Goal: Information Seeking & Learning: Check status

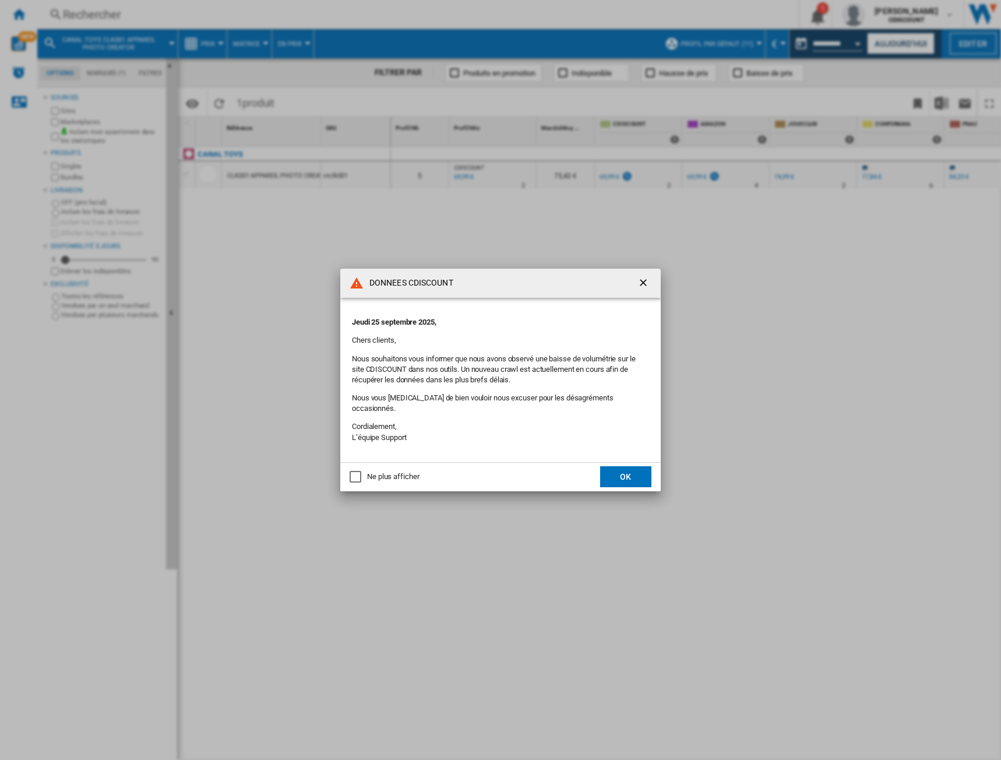
click at [352, 471] on div "Ne plus afficher" at bounding box center [356, 477] width 12 height 12
click at [610, 468] on button "OK" at bounding box center [625, 476] width 51 height 21
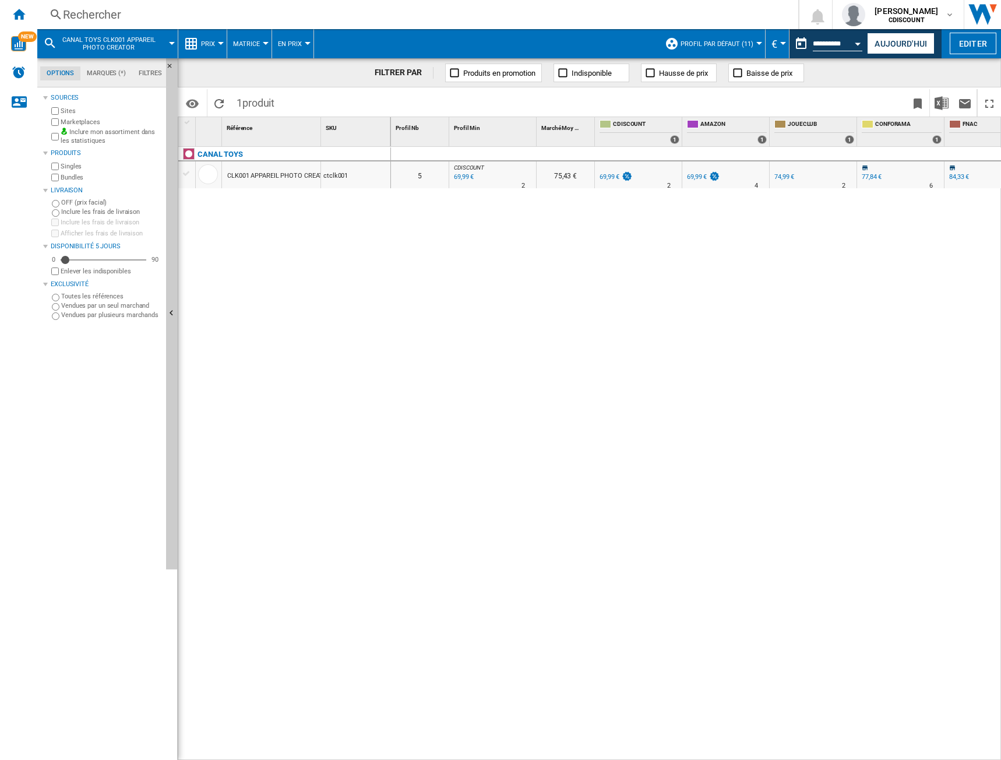
click at [52, 41] on md-icon at bounding box center [50, 43] width 14 height 14
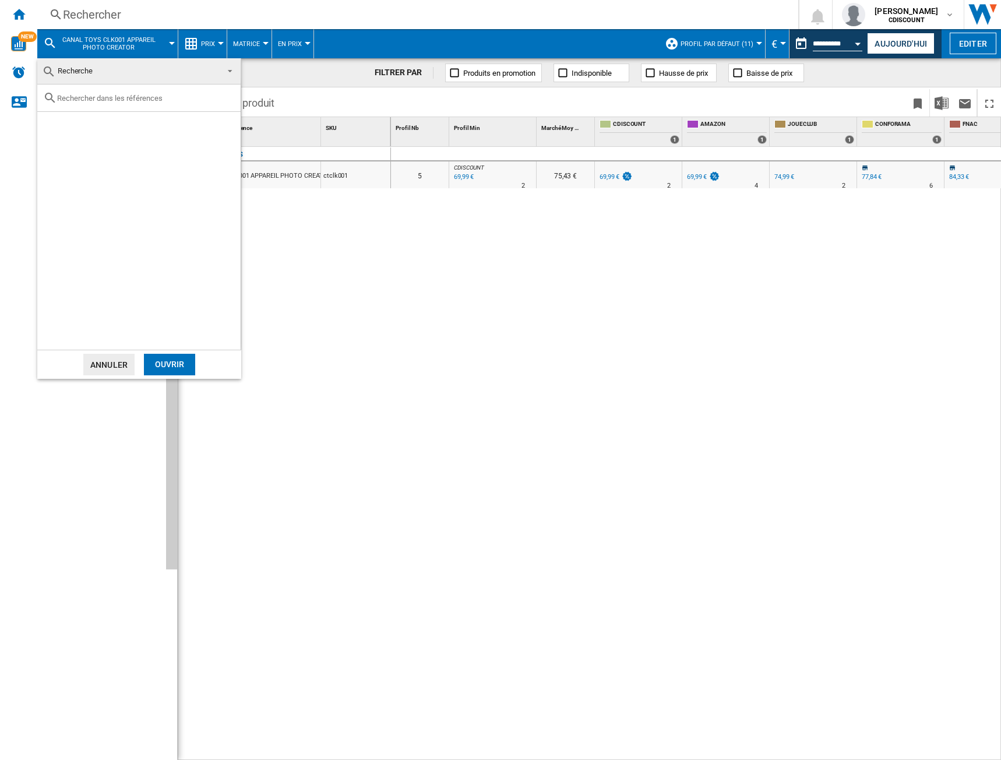
click at [107, 98] on input "text" at bounding box center [146, 98] width 178 height 9
paste input "4059433731940"
type input "4059433731940"
click at [136, 121] on div "SCHLEICH 42673 ELDRADOR CREATURES [GEOGRAPHIC_DATA]" at bounding box center [158, 125] width 161 height 12
click at [182, 366] on div "Ouvrir" at bounding box center [169, 365] width 51 height 22
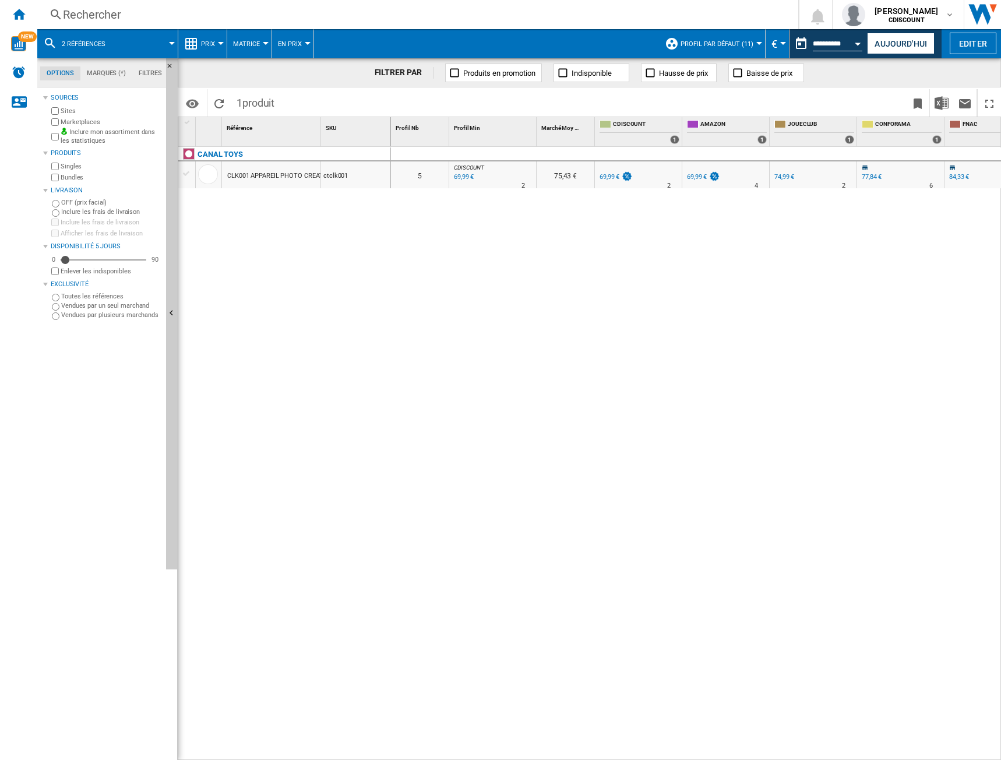
click at [165, 40] on span at bounding box center [147, 43] width 50 height 29
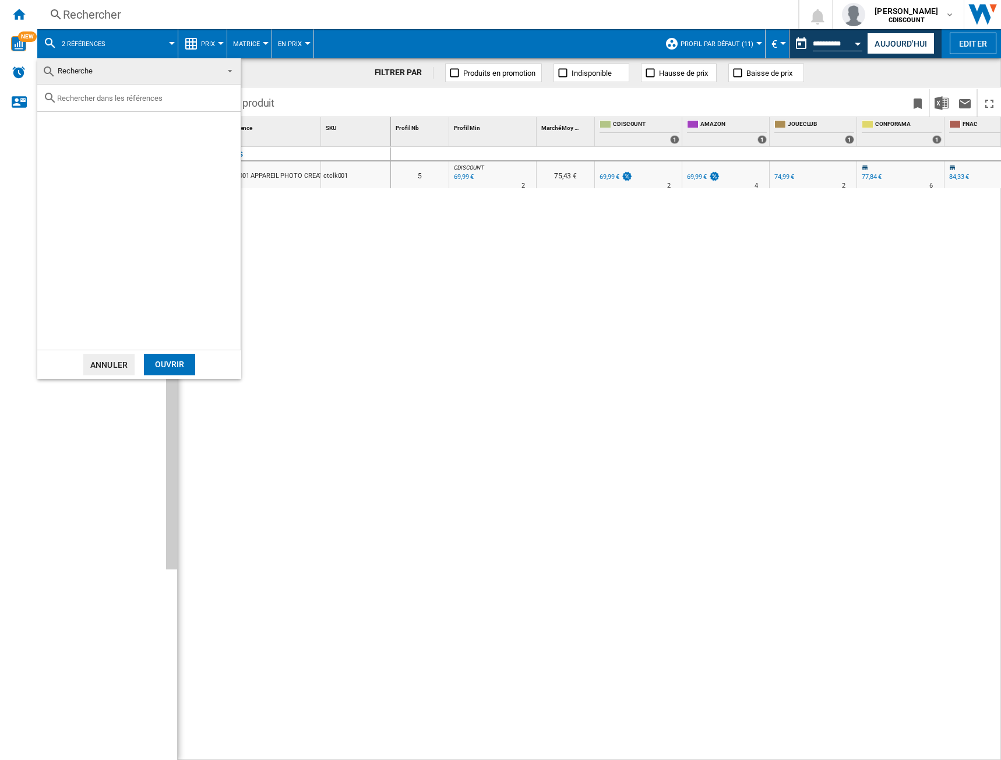
click at [108, 362] on button "Annuler" at bounding box center [108, 365] width 51 height 22
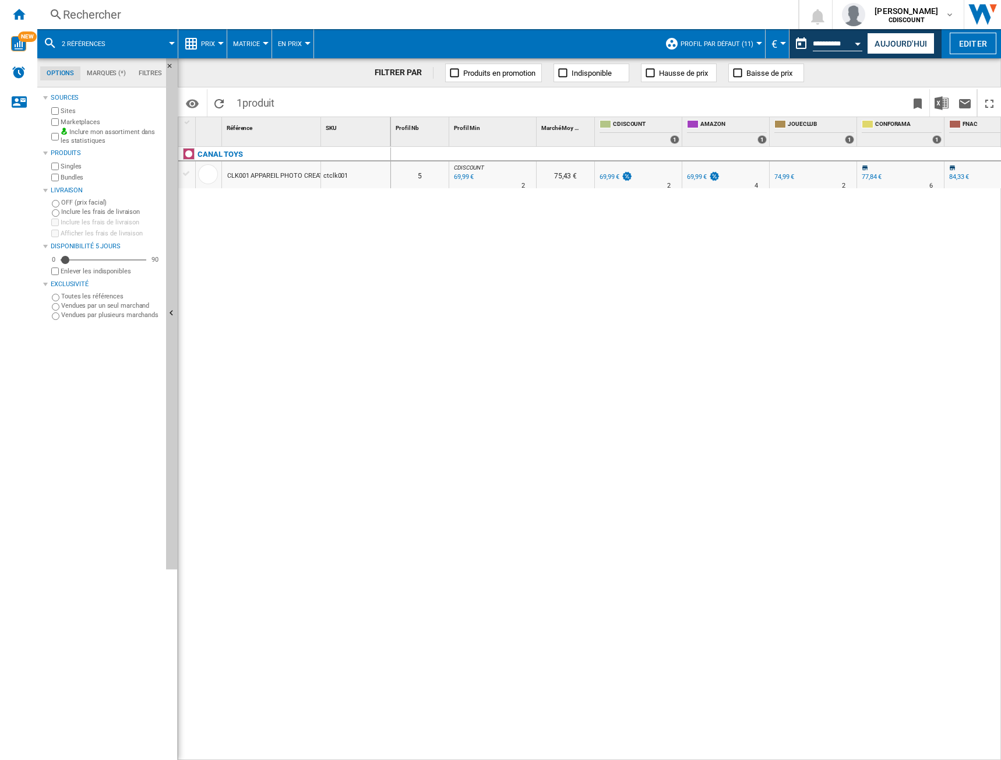
click at [320, 379] on div "CANAL TOYS CLK001 APPAREIL PHOTO CREATOR ctclk001" at bounding box center [284, 450] width 213 height 607
click at [175, 36] on md-menu "2 références" at bounding box center [107, 43] width 141 height 29
click at [172, 40] on md-menu "2 références" at bounding box center [107, 43] width 141 height 29
click at [81, 45] on span "2 références" at bounding box center [84, 44] width 44 height 8
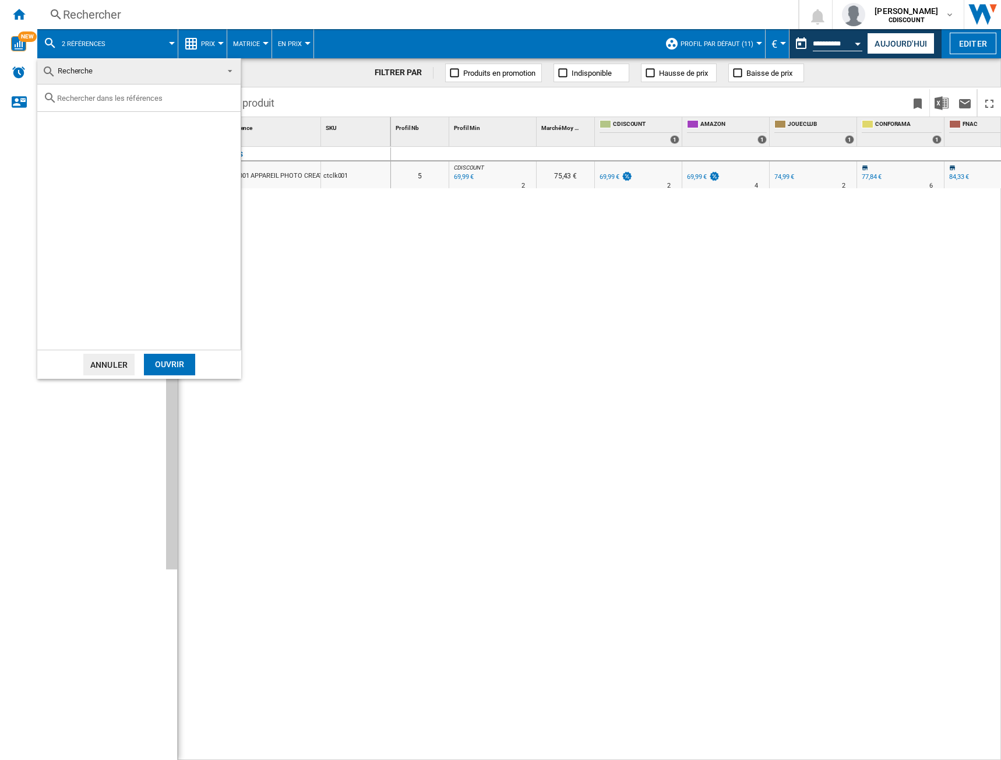
click at [121, 361] on button "Annuler" at bounding box center [108, 365] width 51 height 22
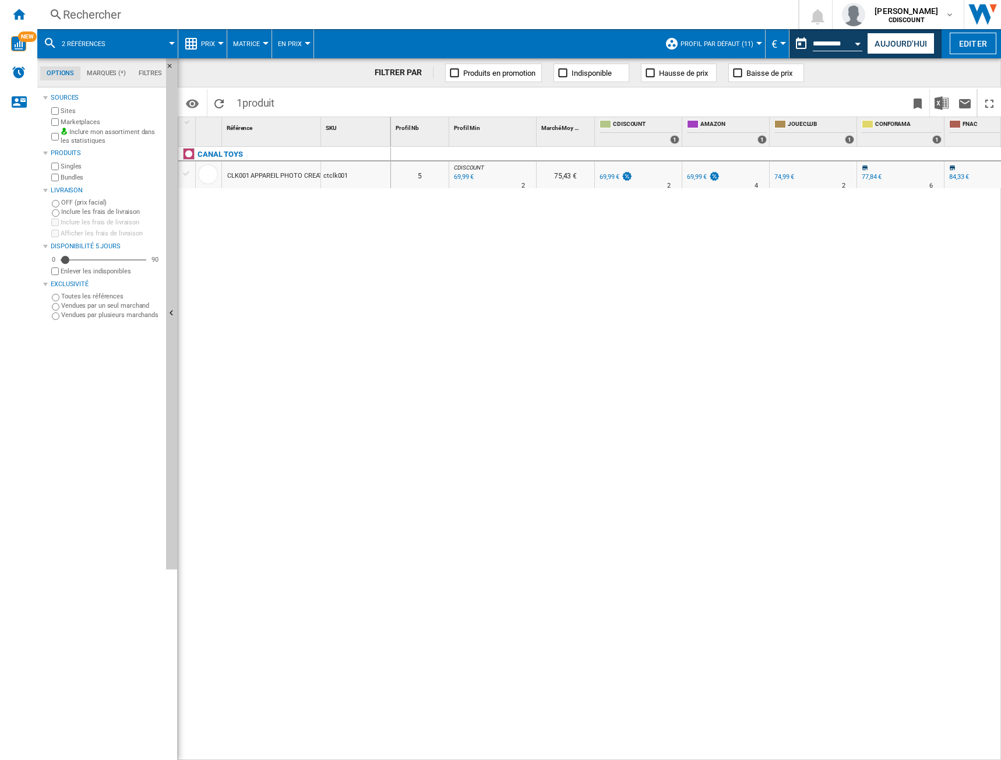
click at [186, 174] on div at bounding box center [187, 173] width 12 height 10
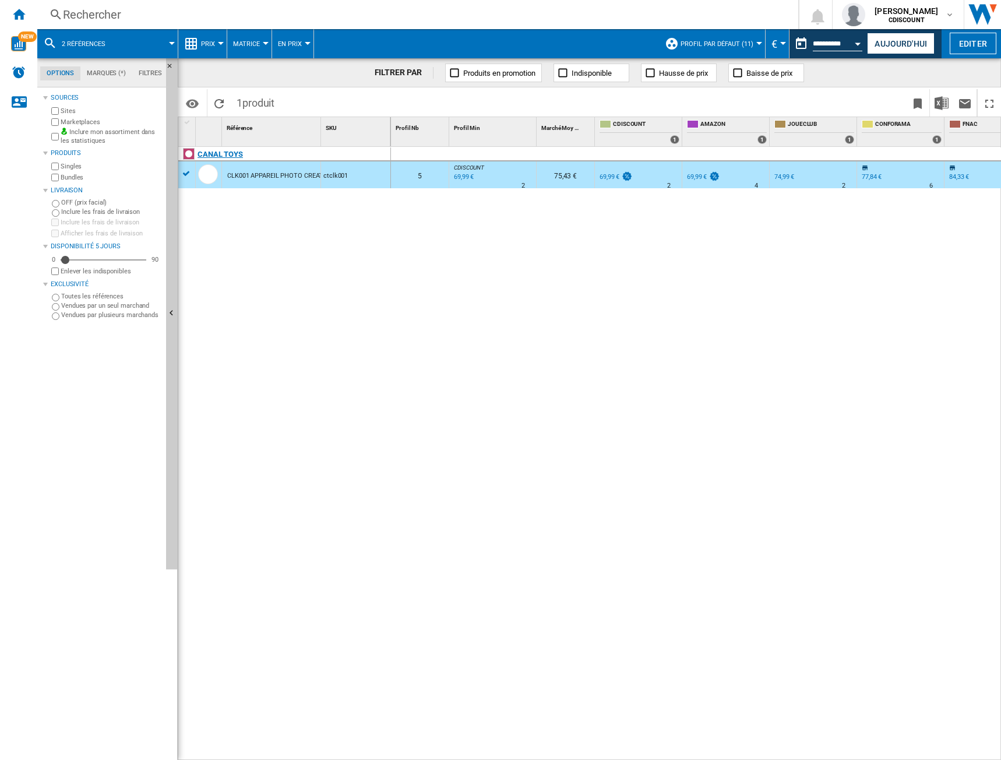
click at [188, 173] on div "CANAL TOYS" at bounding box center [287, 160] width 213 height 27
click at [218, 105] on ng-md-icon "Recharger" at bounding box center [219, 104] width 14 height 14
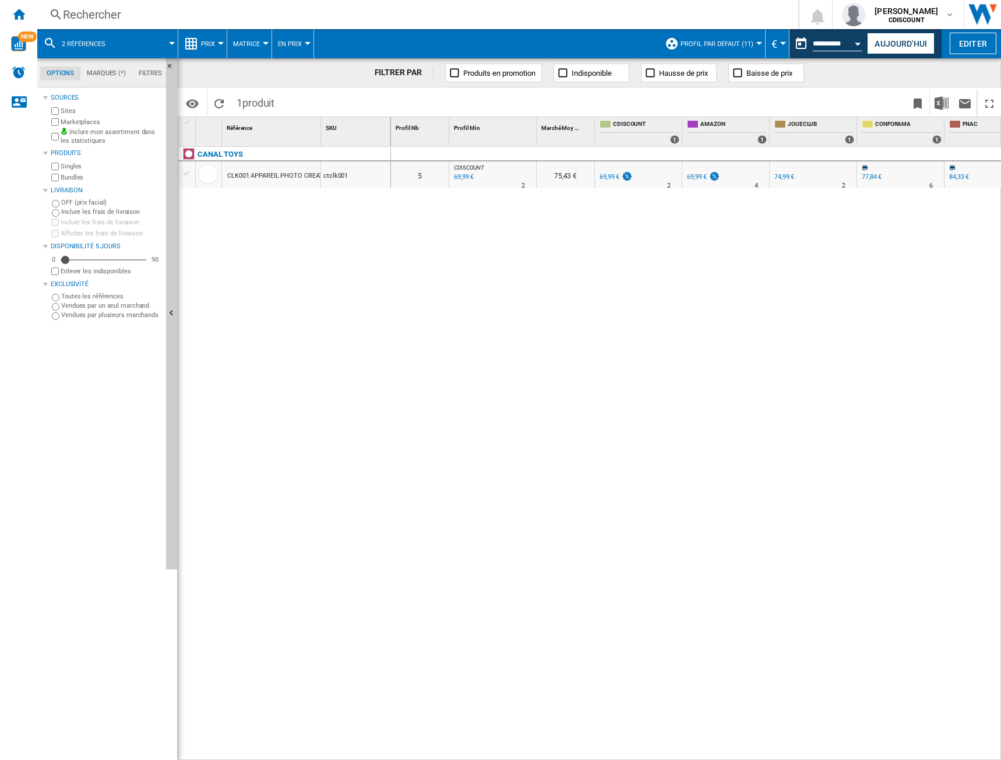
click at [107, 44] on button "2 références" at bounding box center [89, 43] width 55 height 29
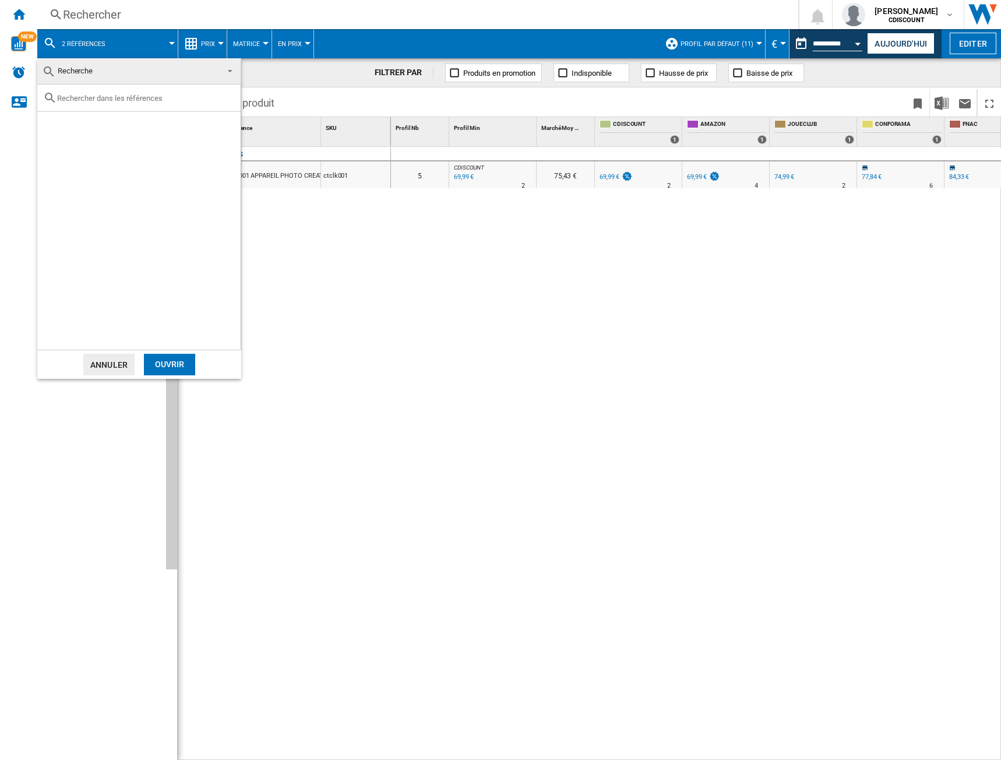
click at [232, 68] on span at bounding box center [227, 70] width 14 height 16
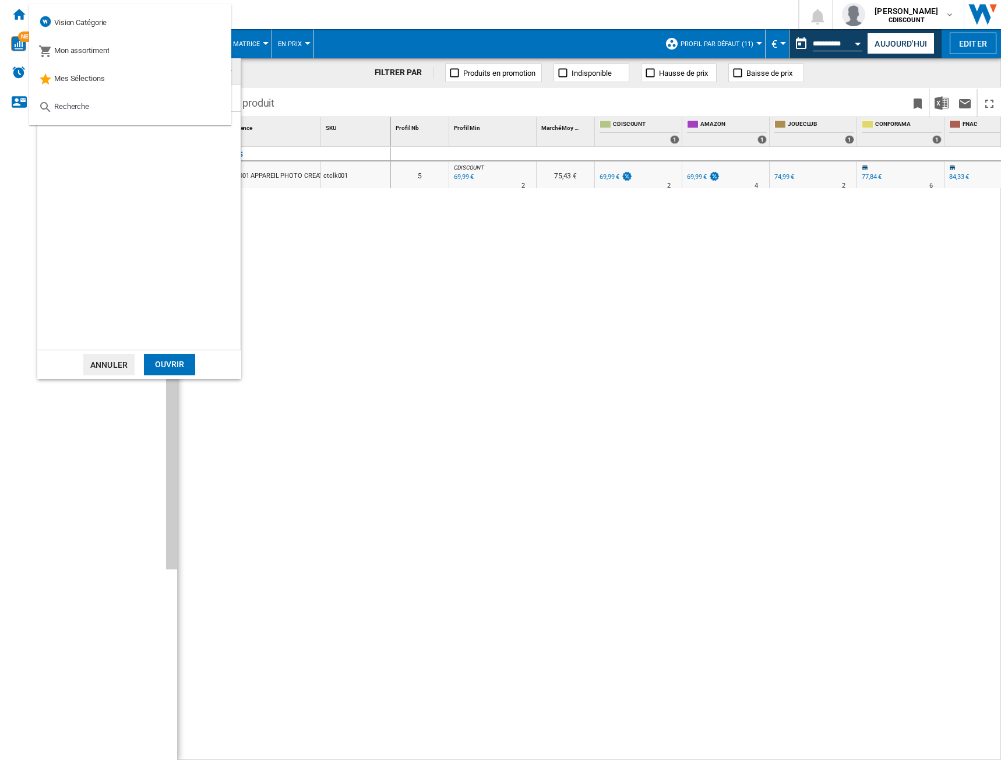
click at [105, 204] on div at bounding box center [138, 216] width 203 height 265
click at [110, 369] on button "Annuler" at bounding box center [108, 365] width 51 height 22
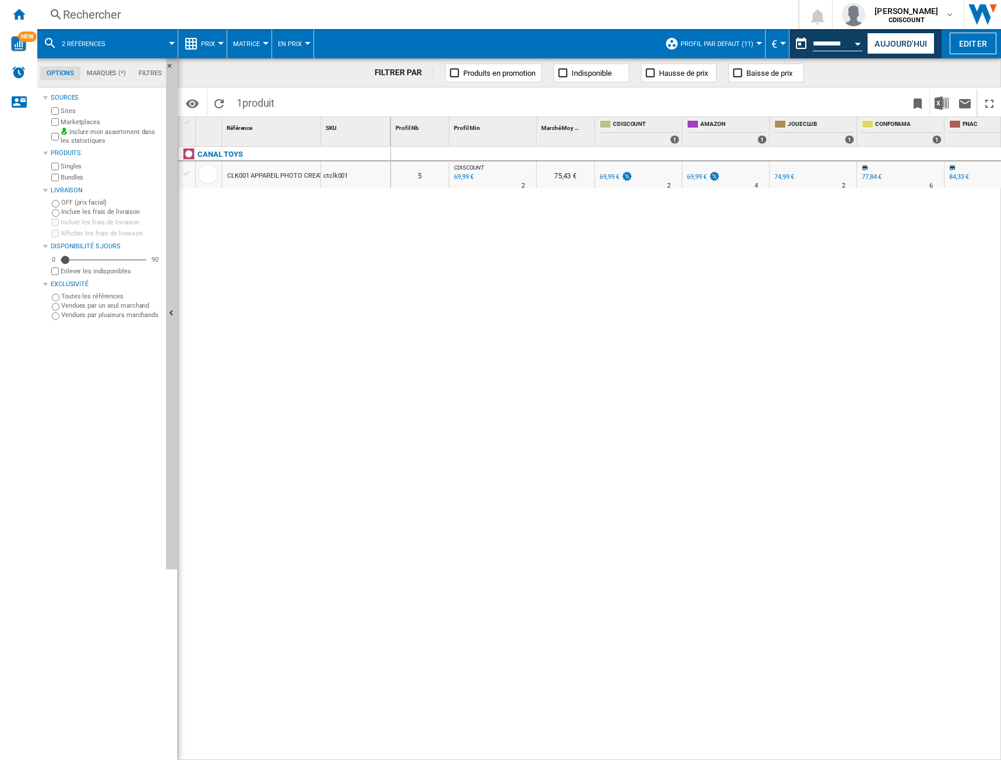
click at [96, 50] on button "2 références" at bounding box center [89, 43] width 55 height 29
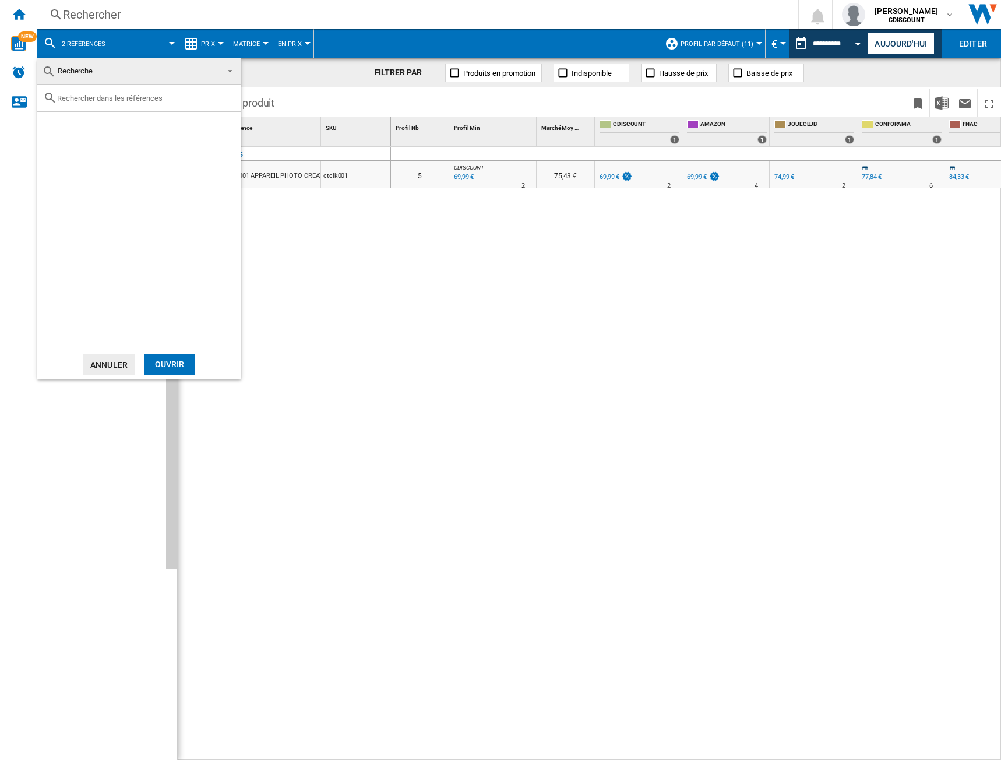
click at [85, 96] on input "text" at bounding box center [146, 98] width 178 height 9
type input "[GEOGRAPHIC_DATA]"
click at [51, 126] on div "Select" at bounding box center [52, 125] width 12 height 12
click at [142, 126] on div "SCHLEICH 42673 ELDRADOR CREATURES [GEOGRAPHIC_DATA]" at bounding box center [158, 125] width 161 height 12
click at [146, 119] on div "SCHLEICH 42673 ELDRADOR CREATURES [GEOGRAPHIC_DATA]" at bounding box center [158, 125] width 161 height 12
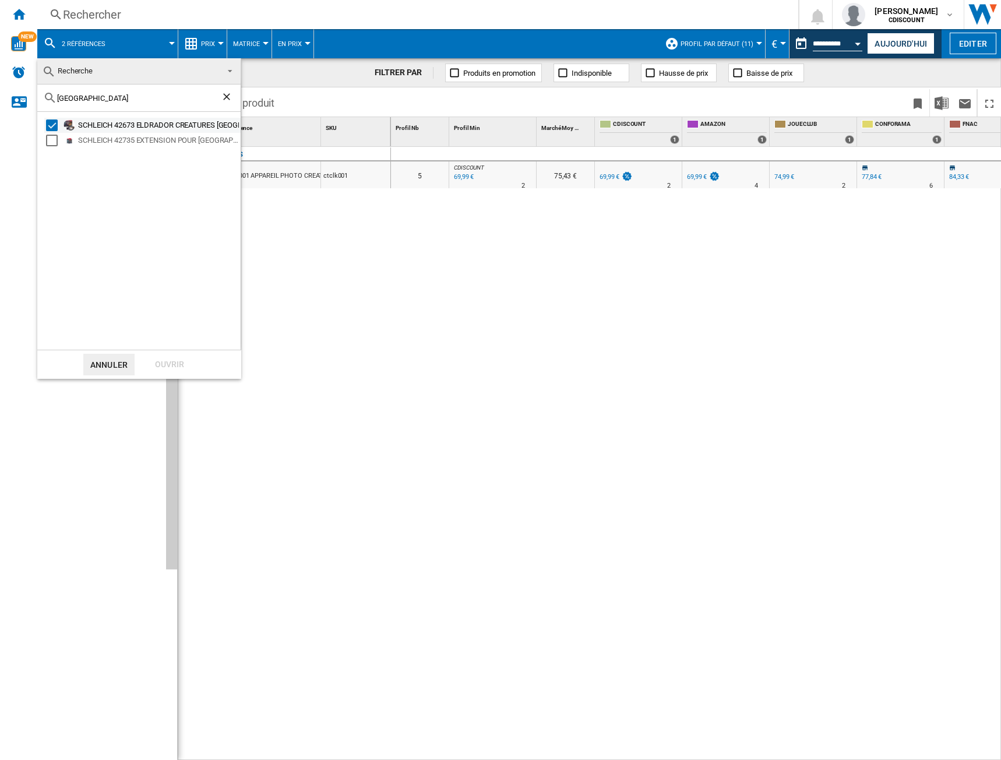
click at [128, 122] on div "SCHLEICH 42673 ELDRADOR CREATURES [GEOGRAPHIC_DATA]" at bounding box center [158, 125] width 161 height 12
drag, startPoint x: 170, startPoint y: 358, endPoint x: 190, endPoint y: 281, distance: 79.7
click at [170, 359] on div "Ouvrir" at bounding box center [169, 365] width 51 height 22
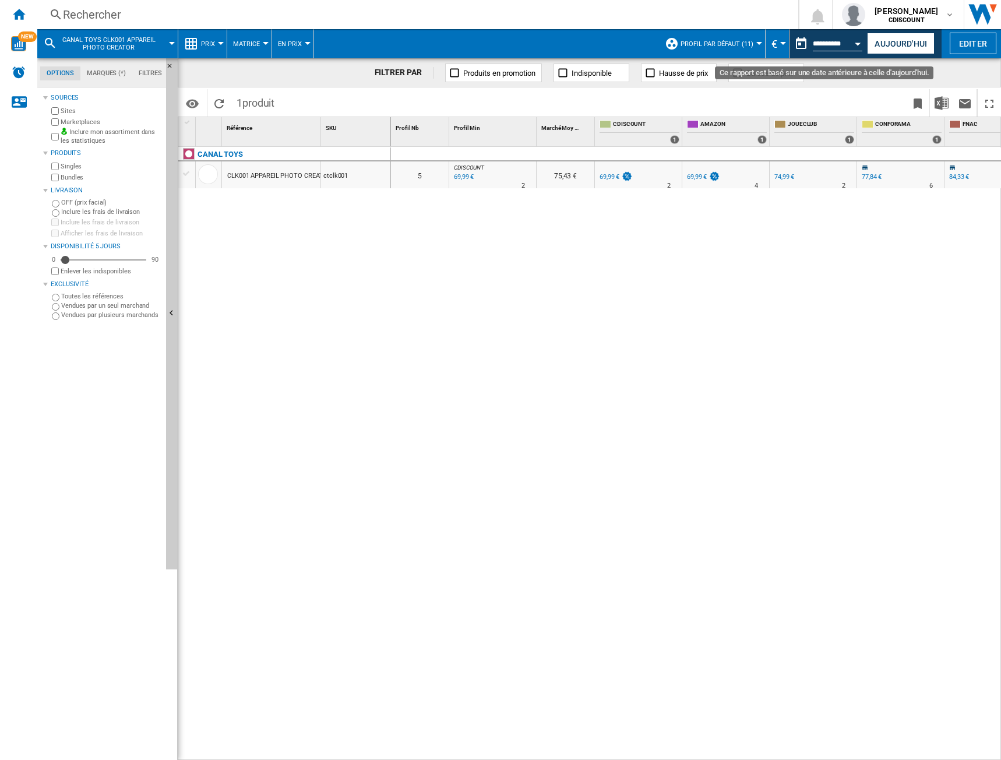
click at [858, 41] on button "Open calendar" at bounding box center [858, 41] width 21 height 21
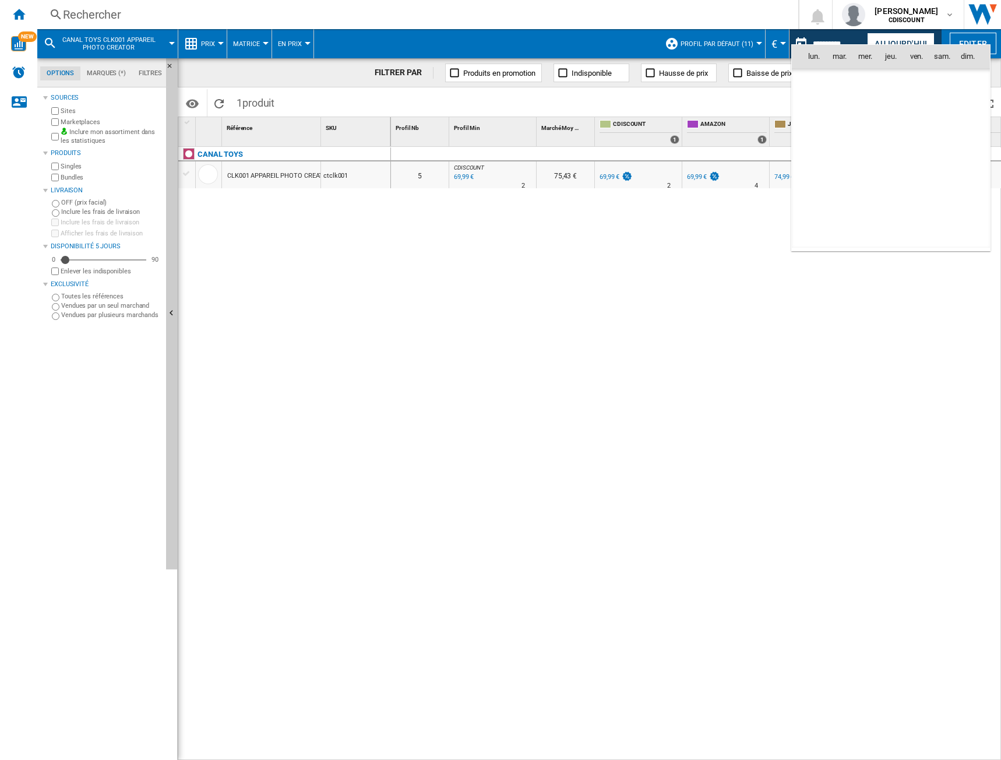
scroll to position [1389, 0]
click at [890, 36] on div at bounding box center [500, 380] width 1001 height 760
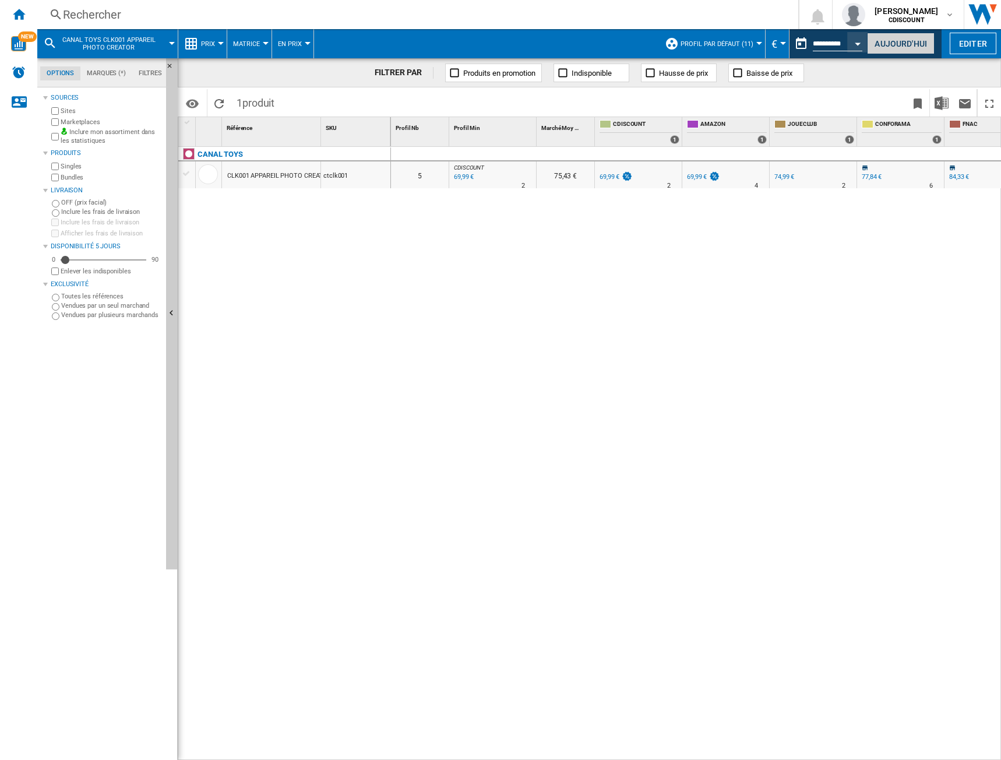
click at [904, 42] on button "Aujourd'hui" at bounding box center [901, 44] width 68 height 22
click at [146, 47] on span "CANAL TOYS CLK001 APPAREIL PHOTO CREATOR" at bounding box center [109, 43] width 94 height 15
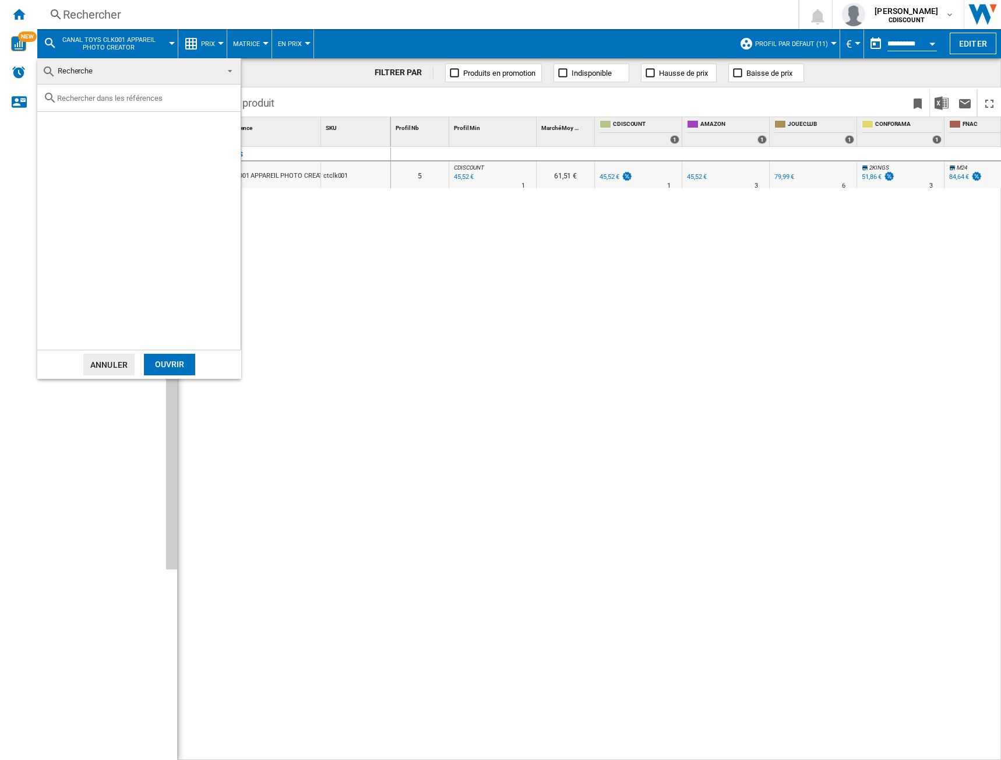
click at [374, 288] on md-backdrop at bounding box center [500, 380] width 1001 height 760
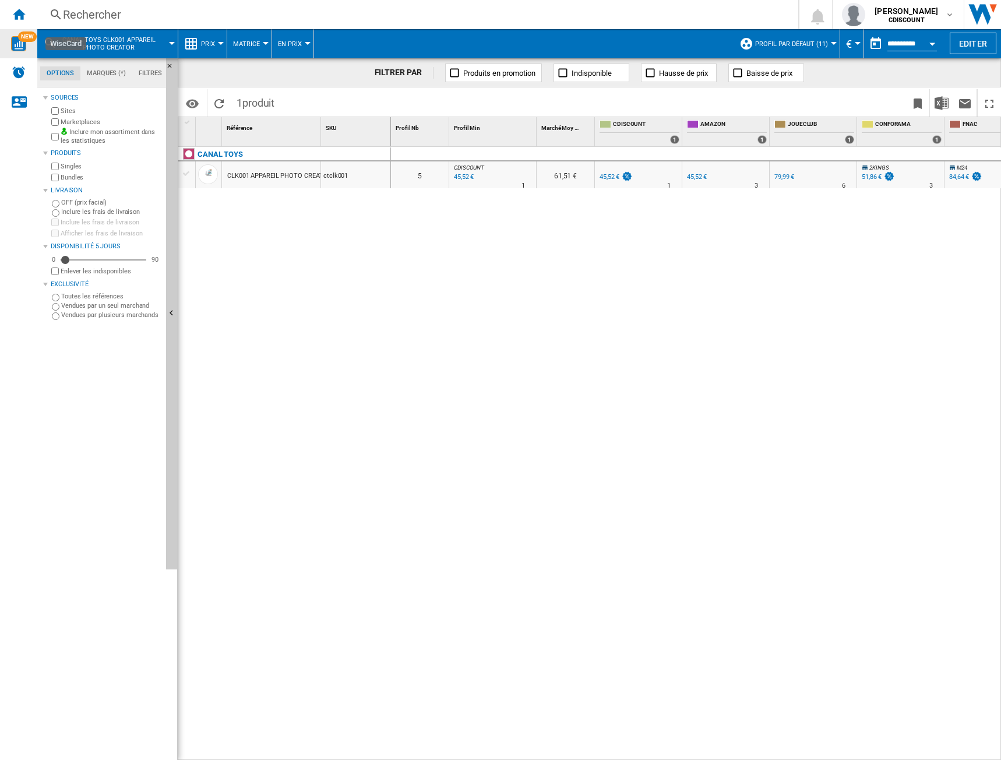
click at [18, 44] on img "WiseCard" at bounding box center [18, 43] width 15 height 15
click at [27, 16] on div "Accueil" at bounding box center [18, 14] width 37 height 29
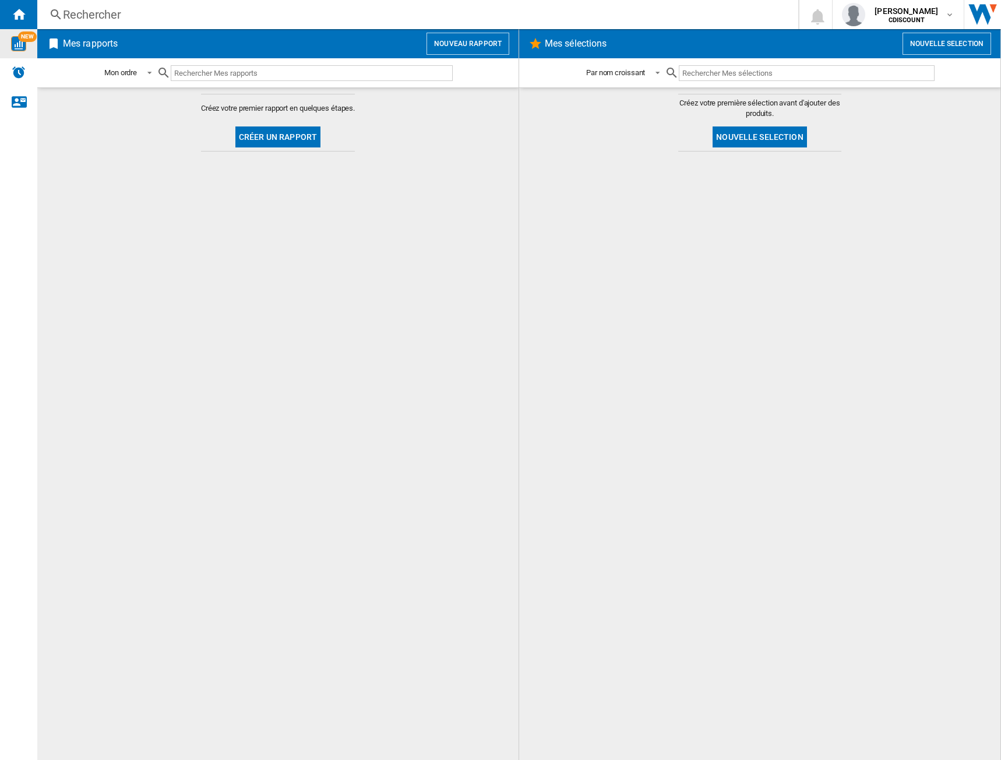
click at [13, 50] on img "WiseCard" at bounding box center [18, 43] width 15 height 15
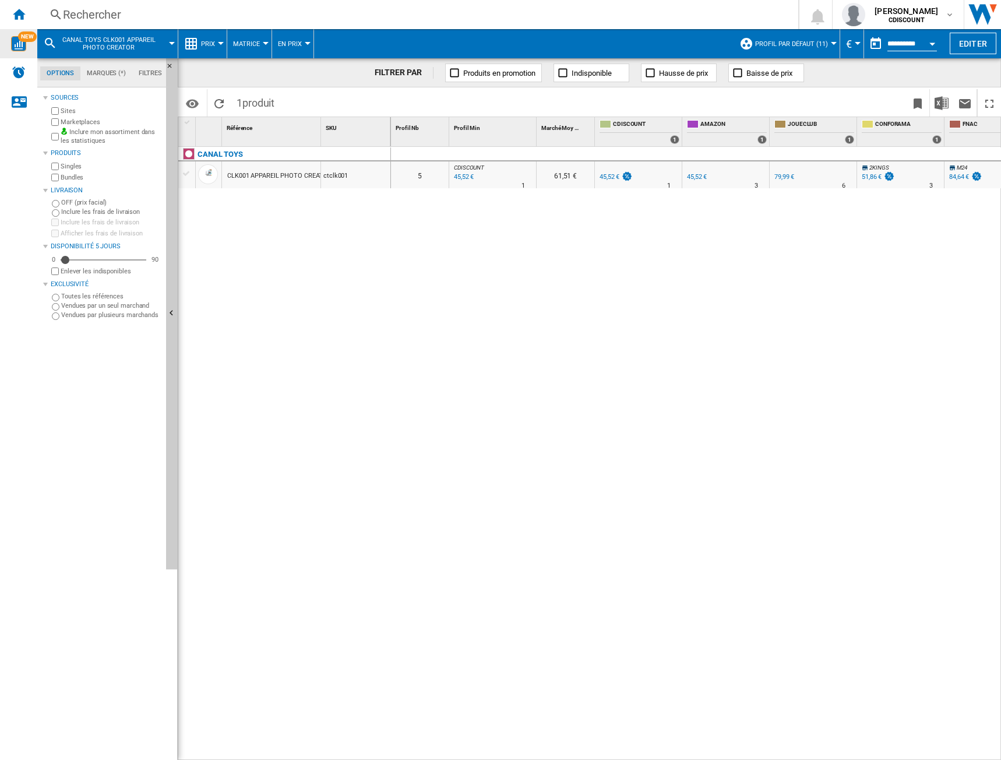
click at [237, 174] on div "CLK001 APPAREIL PHOTO CREATOR" at bounding box center [279, 176] width 104 height 27
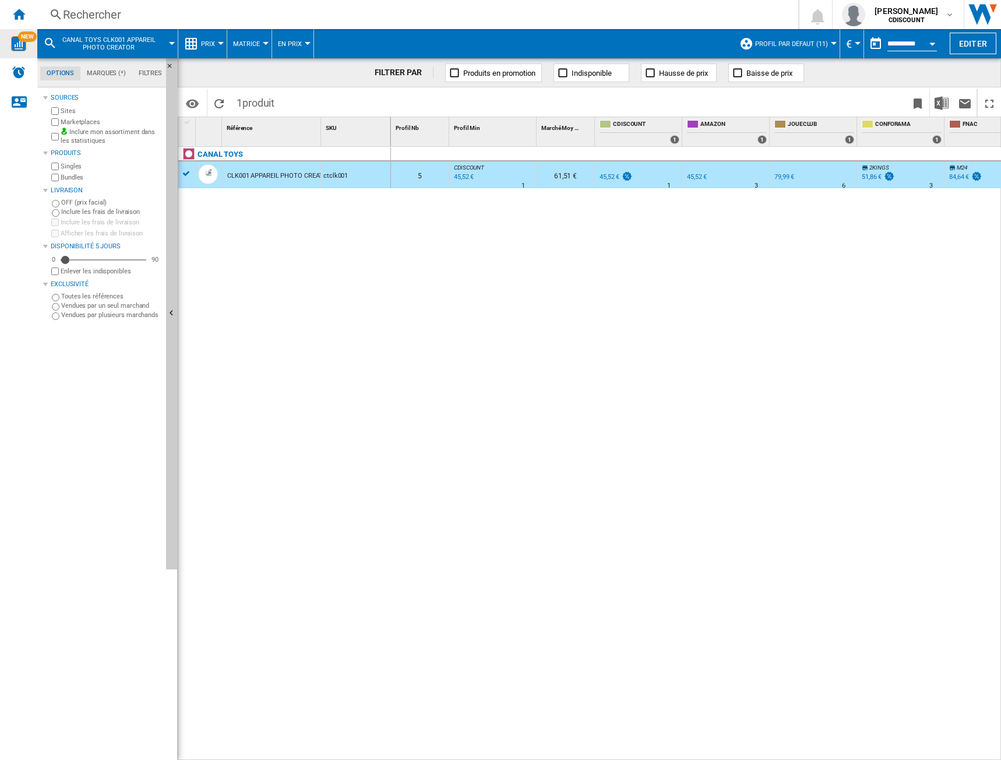
drag, startPoint x: 221, startPoint y: 102, endPoint x: 259, endPoint y: 101, distance: 37.9
click at [259, 101] on div "Identifiants SKU - Stock Keeping Unit EAN - European Article Numbering Afficher…" at bounding box center [231, 102] width 100 height 27
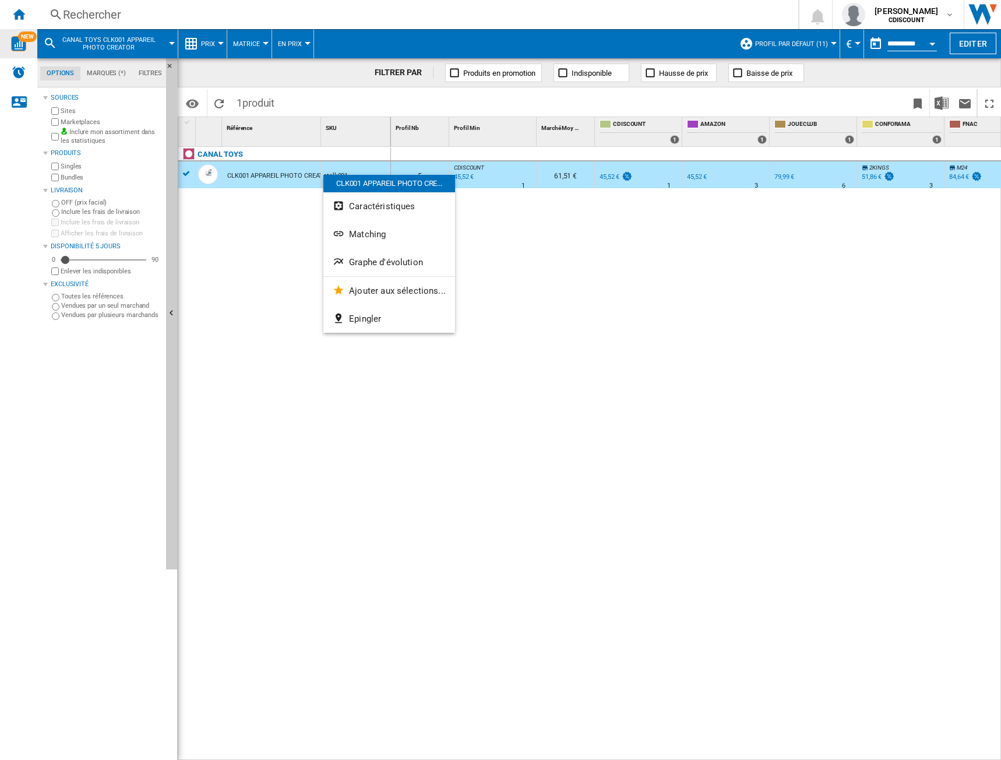
drag, startPoint x: 299, startPoint y: 175, endPoint x: 283, endPoint y: 181, distance: 18.1
drag, startPoint x: 283, startPoint y: 181, endPoint x: 269, endPoint y: 178, distance: 13.8
click at [256, 174] on div at bounding box center [500, 380] width 1001 height 760
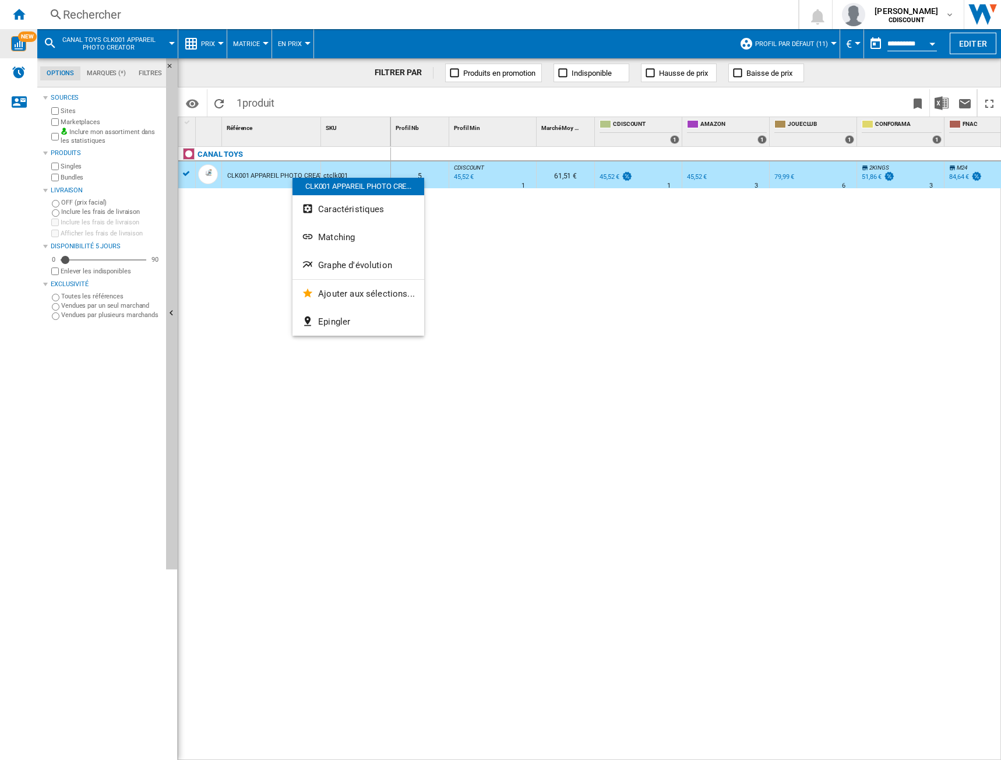
click at [184, 175] on div at bounding box center [500, 380] width 1001 height 760
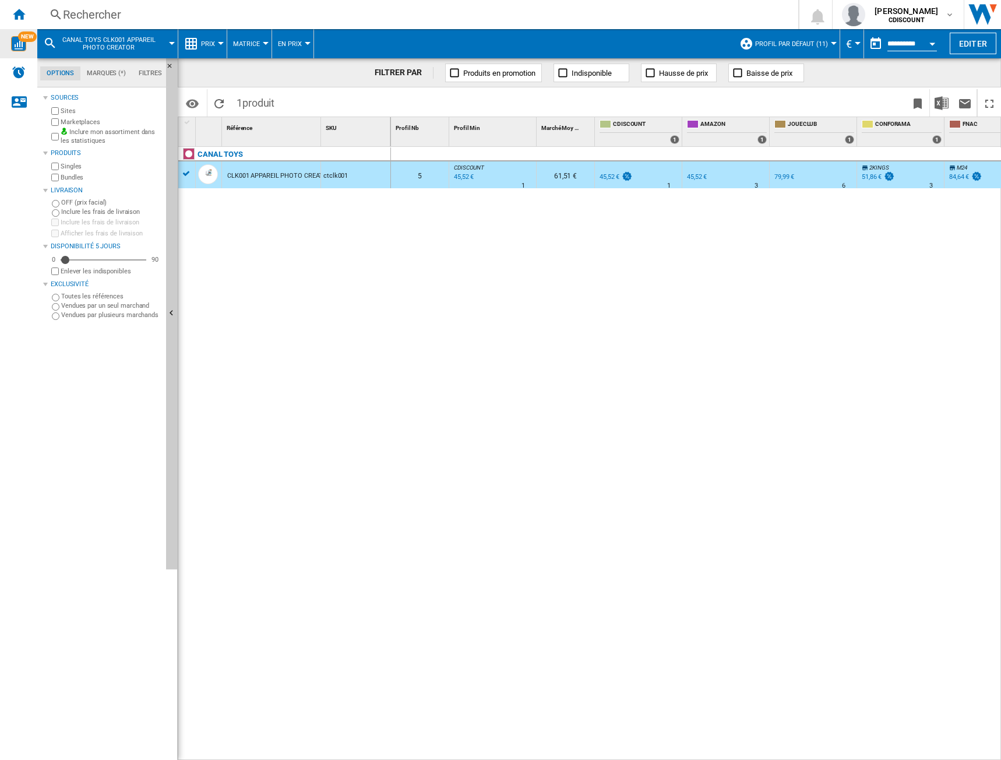
click at [274, 278] on div "CANAL TOYS CLK001 APPAREIL PHOTO CREATOR ctclk001" at bounding box center [284, 450] width 213 height 607
click at [283, 168] on div "CLK001 APPAREIL PHOTO CREATOR" at bounding box center [279, 176] width 104 height 27
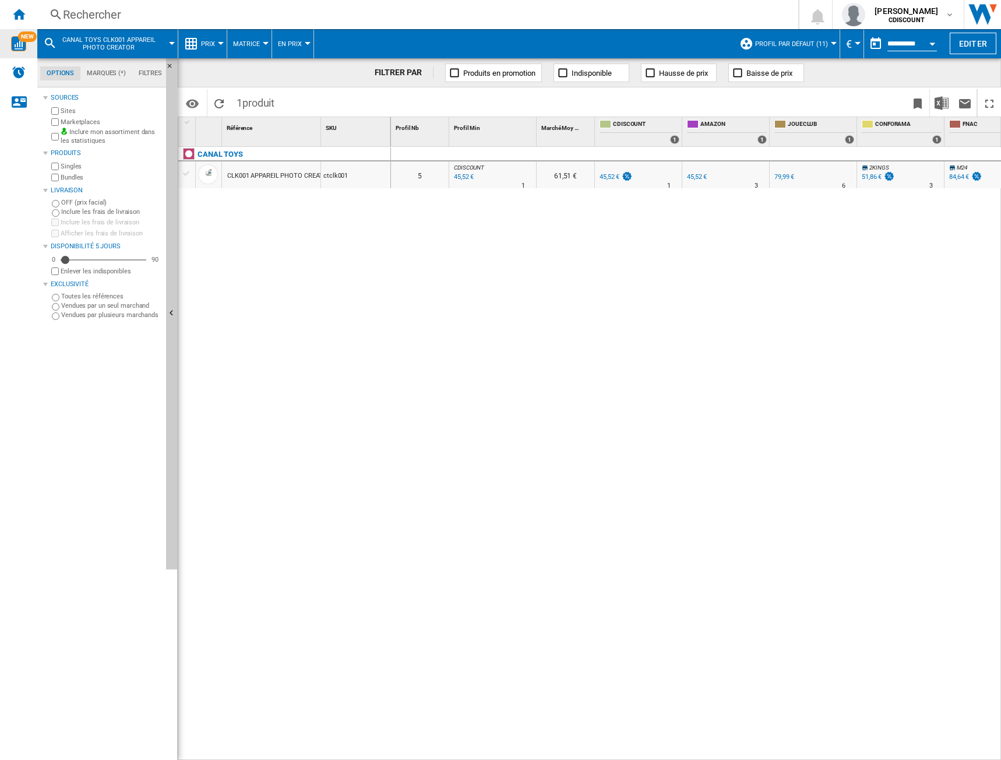
click at [305, 177] on div "CLK001 APPAREIL PHOTO CREATOR" at bounding box center [279, 176] width 104 height 27
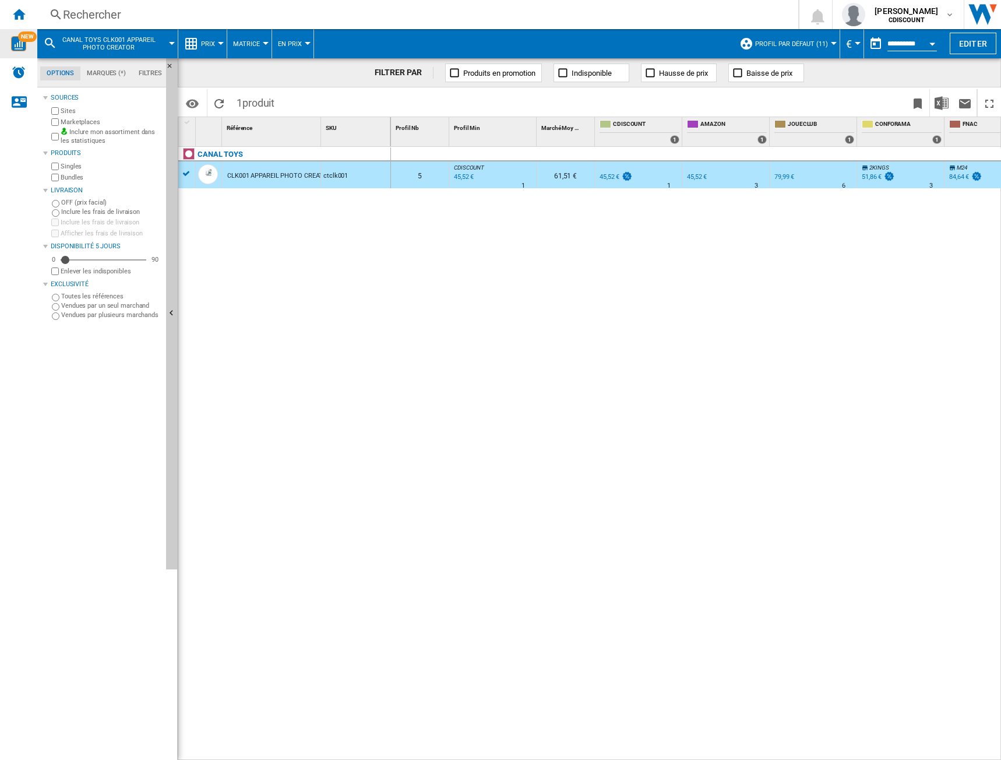
scroll to position [0, 30]
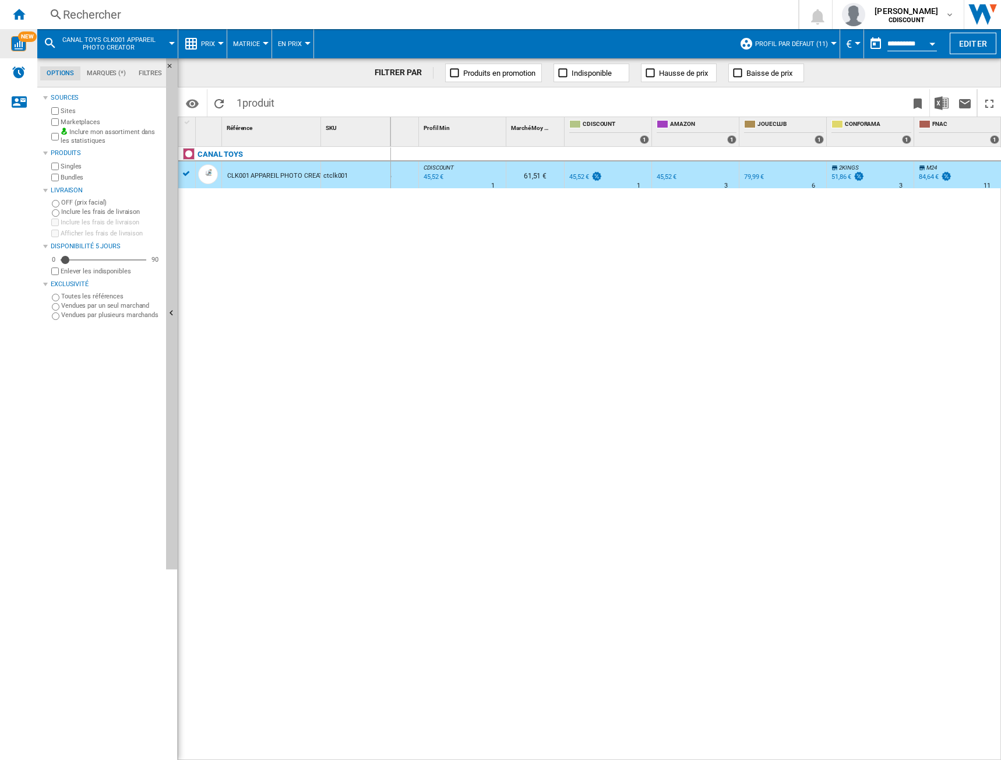
click at [76, 42] on span "CANAL TOYS CLK001 APPAREIL PHOTO CREATOR" at bounding box center [109, 43] width 94 height 15
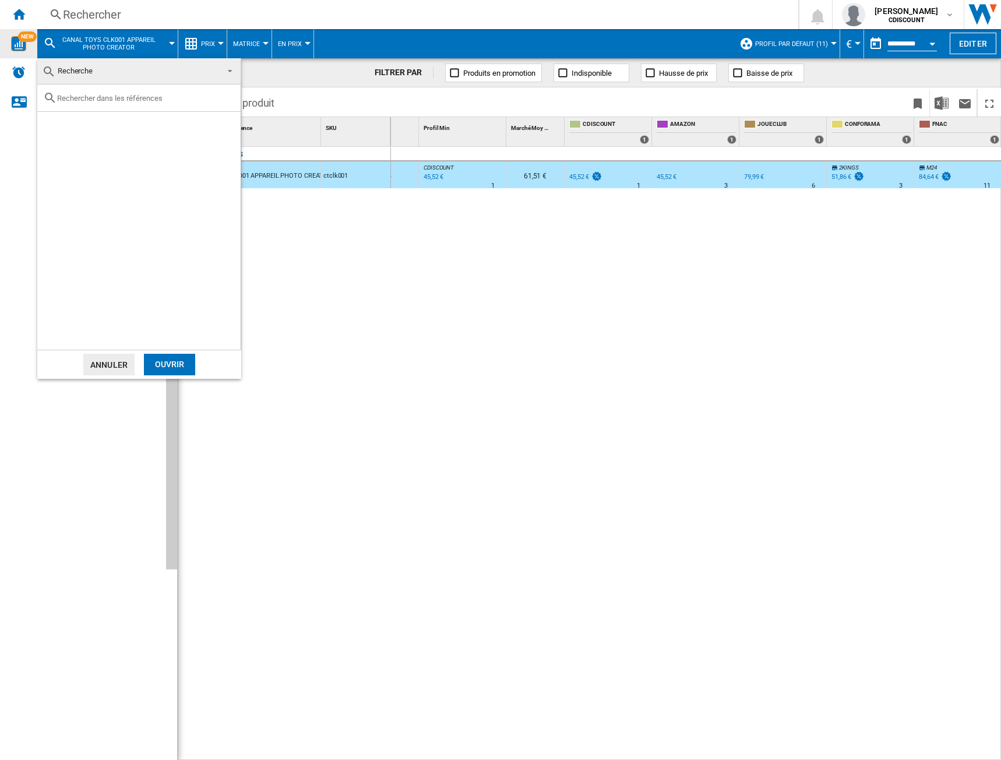
click at [217, 49] on md-backdrop at bounding box center [500, 380] width 1001 height 760
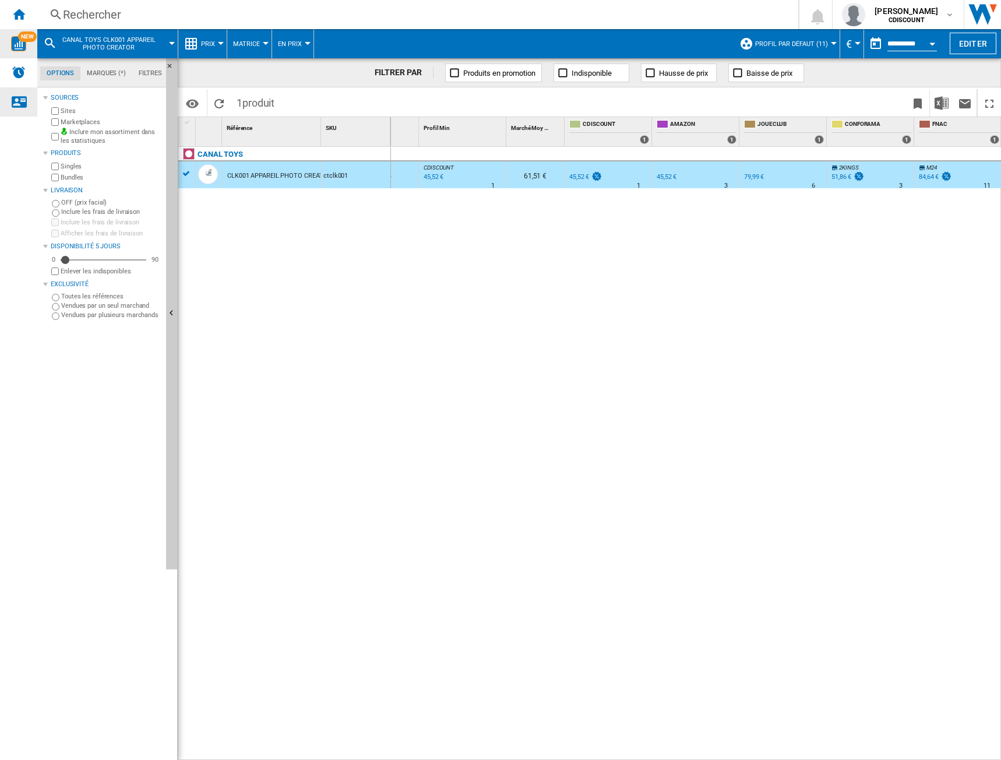
click at [17, 105] on ng-md-icon "Nous contacter" at bounding box center [19, 101] width 14 height 14
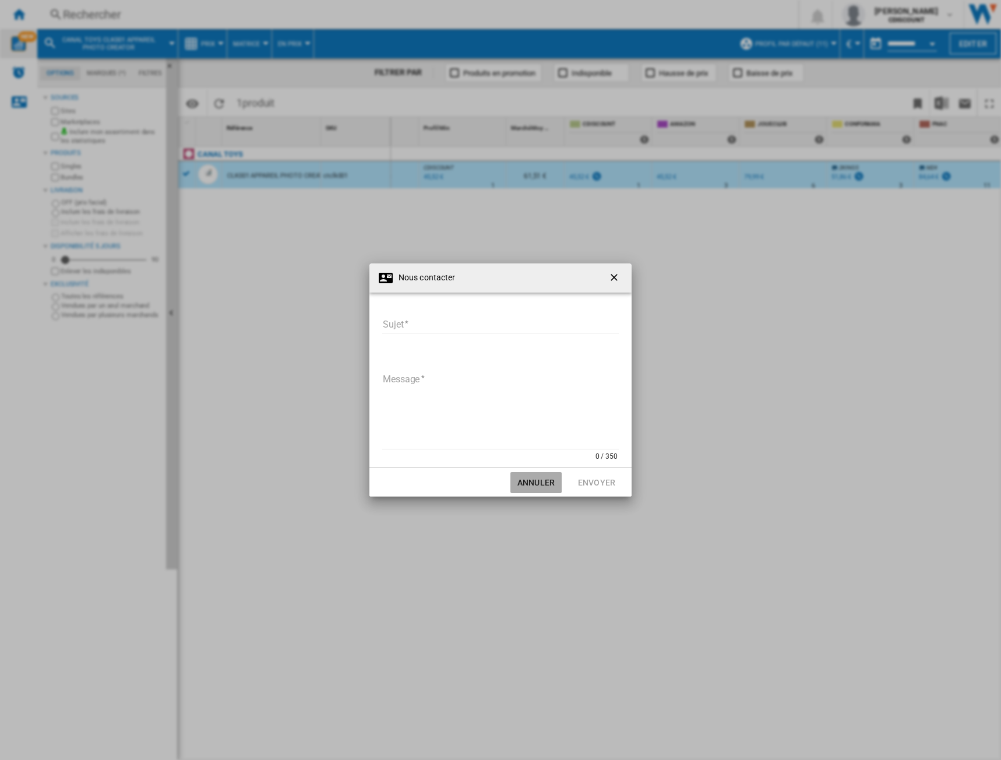
drag, startPoint x: 542, startPoint y: 486, endPoint x: 422, endPoint y: 410, distance: 141.4
click at [541, 485] on button "Annuler" at bounding box center [535, 482] width 51 height 21
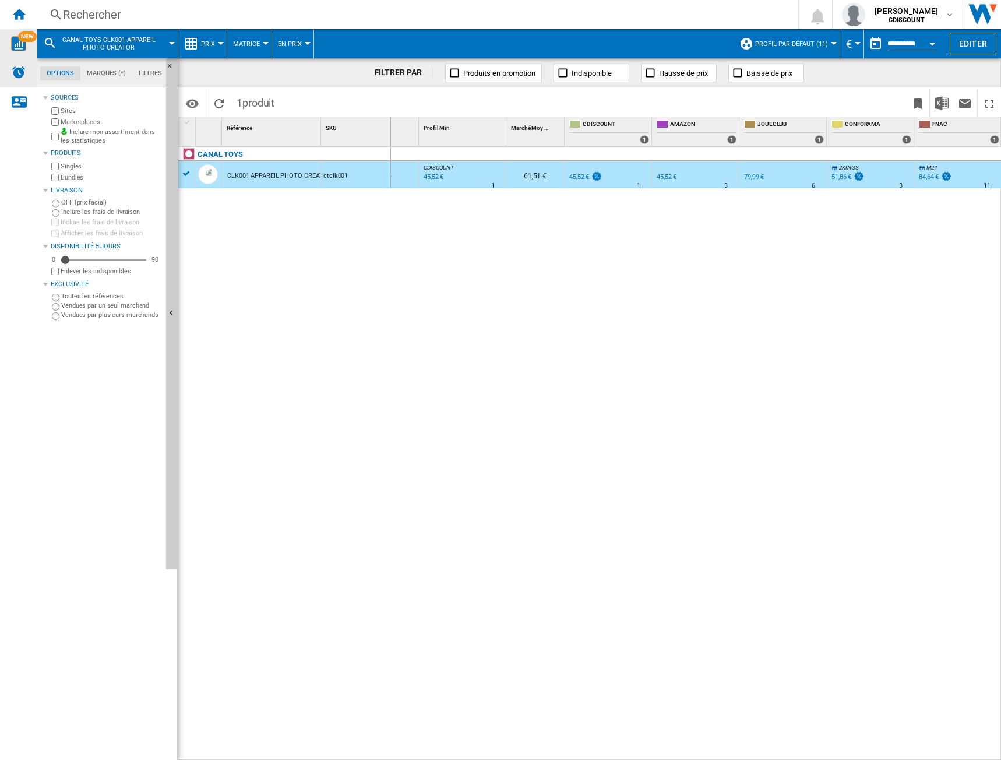
click at [18, 72] on img "Alertes" at bounding box center [19, 72] width 14 height 14
click at [189, 170] on div "CANAL TOYS" at bounding box center [287, 160] width 213 height 27
click at [208, 173] on div at bounding box center [208, 174] width 20 height 20
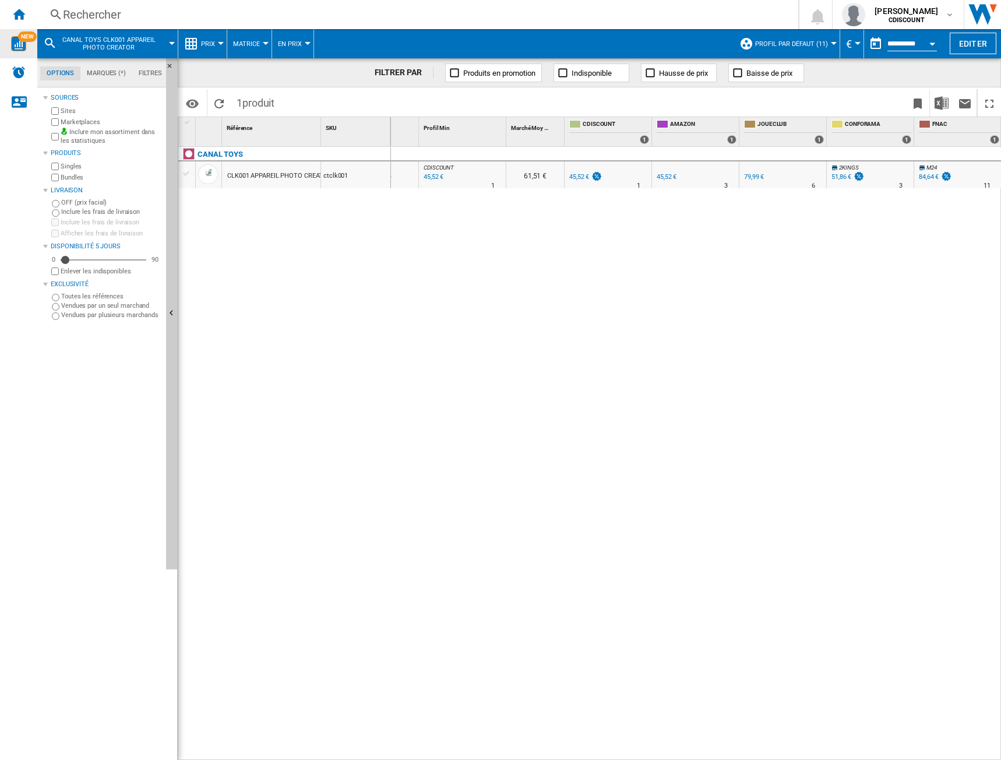
click at [216, 244] on div "CANAL TOYS CLK001 APPAREIL PHOTO CREATOR ctclk001" at bounding box center [284, 450] width 213 height 607
drag, startPoint x: 264, startPoint y: 170, endPoint x: 242, endPoint y: 258, distance: 90.9
click at [246, 264] on div "CANAL TOYS CLK001 APPAREIL PHOTO CREATOR ctclk001" at bounding box center [284, 450] width 213 height 607
drag, startPoint x: 241, startPoint y: 172, endPoint x: 207, endPoint y: 237, distance: 72.4
click at [215, 247] on div "CANAL TOYS CLK001 APPAREIL PHOTO CREATOR ctclk001" at bounding box center [284, 450] width 213 height 607
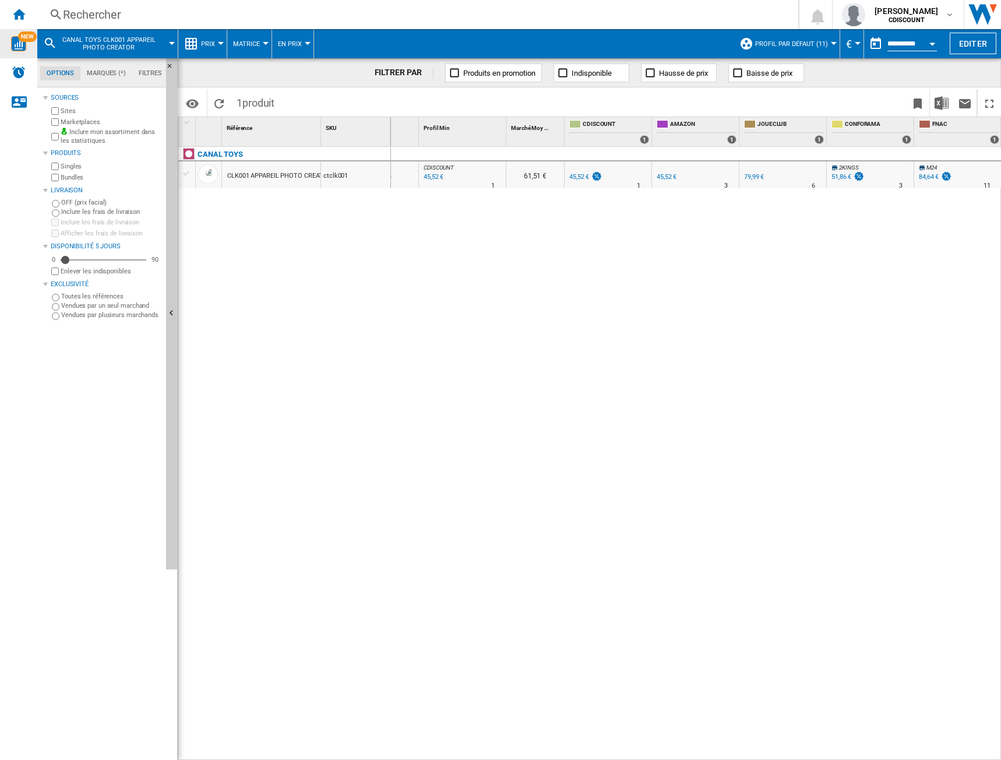
click at [183, 174] on div at bounding box center [187, 173] width 12 height 10
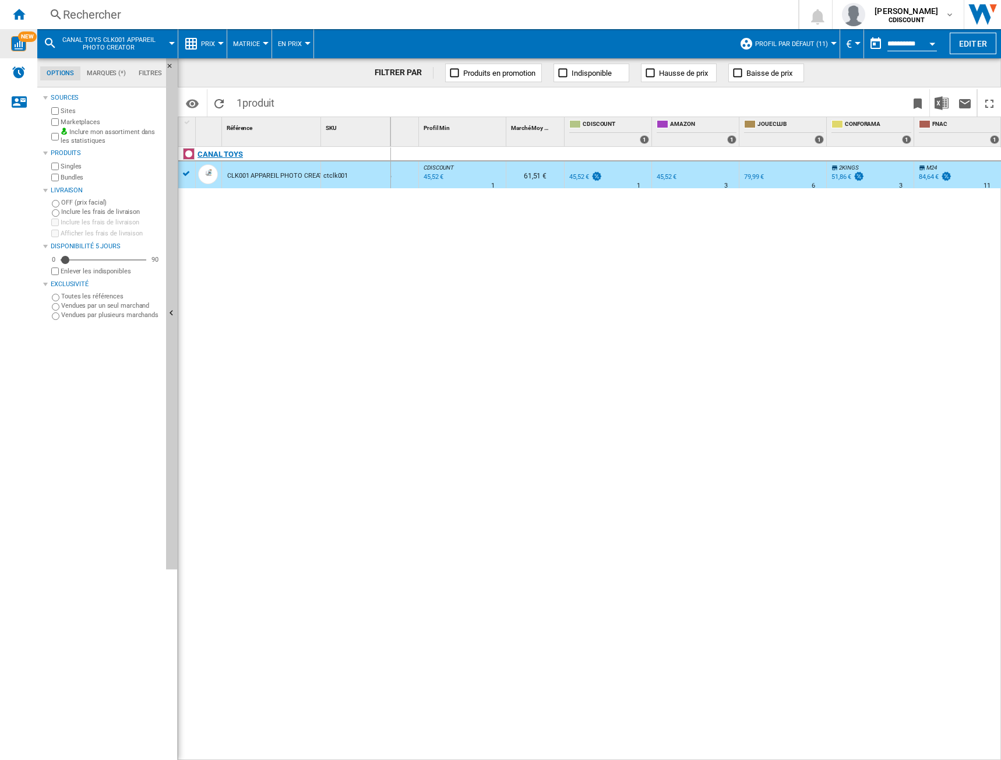
click at [209, 153] on div "CANAL TOYS" at bounding box center [219, 154] width 45 height 14
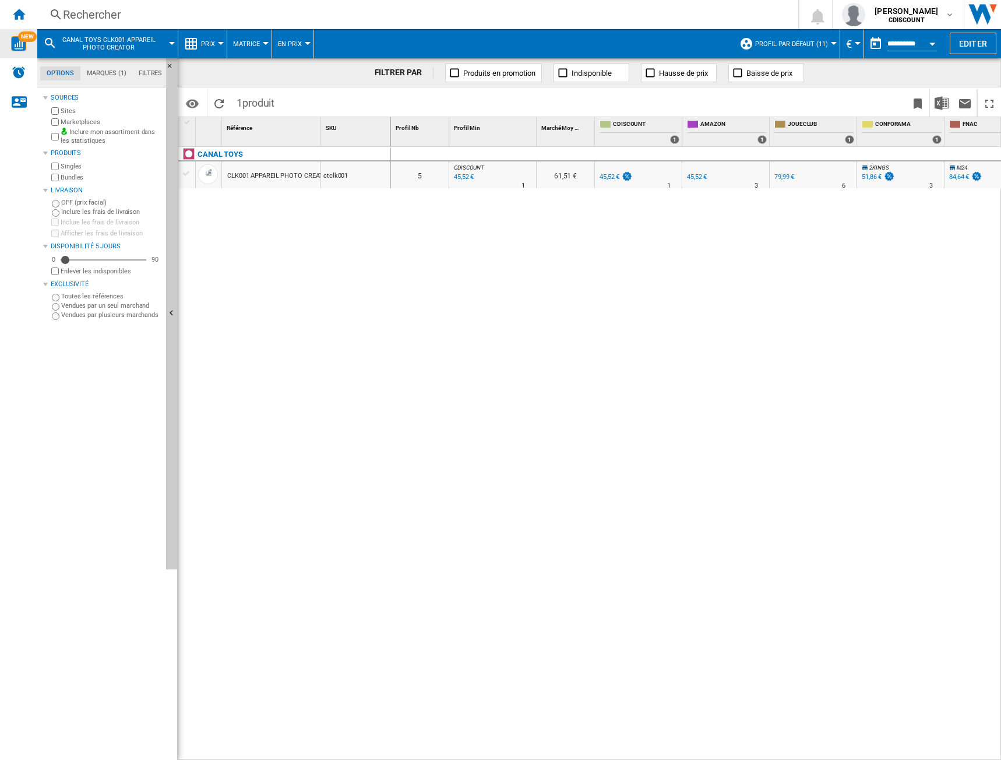
click at [274, 171] on div "CLK001 APPAREIL PHOTO CREATOR" at bounding box center [279, 176] width 104 height 27
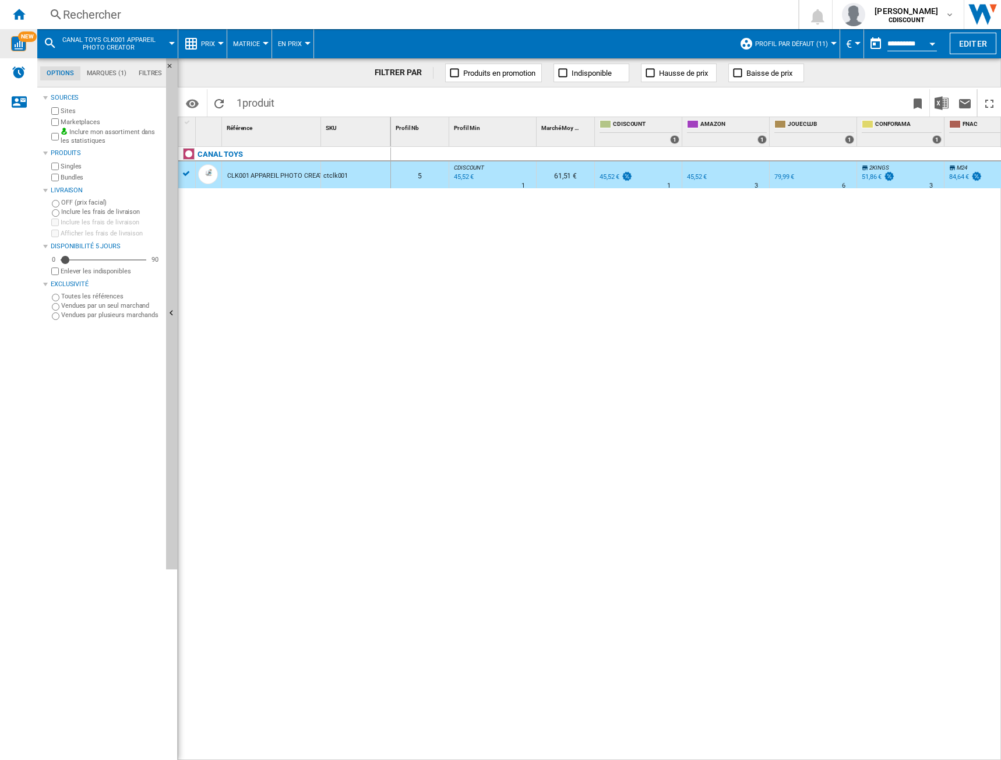
click at [248, 43] on span "Matrice" at bounding box center [246, 44] width 27 height 8
click at [295, 42] on md-backdrop at bounding box center [500, 380] width 1001 height 760
click at [294, 47] on span "En Prix" at bounding box center [290, 44] width 24 height 8
click at [121, 53] on md-backdrop at bounding box center [500, 380] width 1001 height 760
click at [177, 40] on md-menu "CANAL TOYS CLK001 APPAREIL PHOTO CREATOR" at bounding box center [107, 43] width 141 height 29
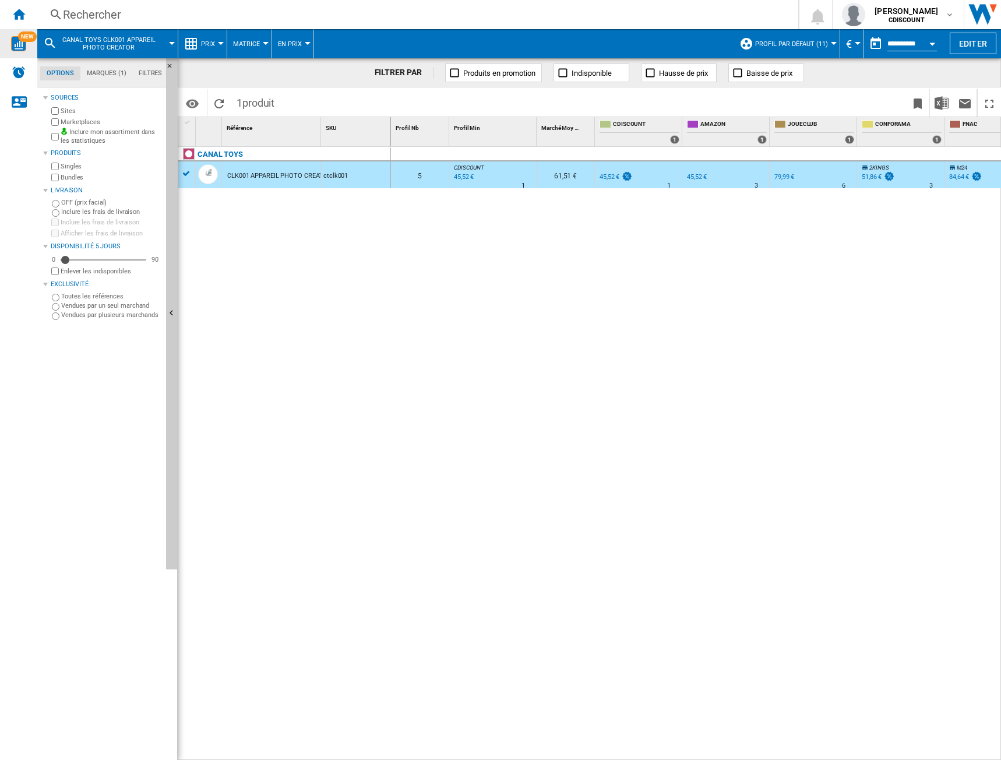
click at [172, 43] on div at bounding box center [172, 43] width 6 height 3
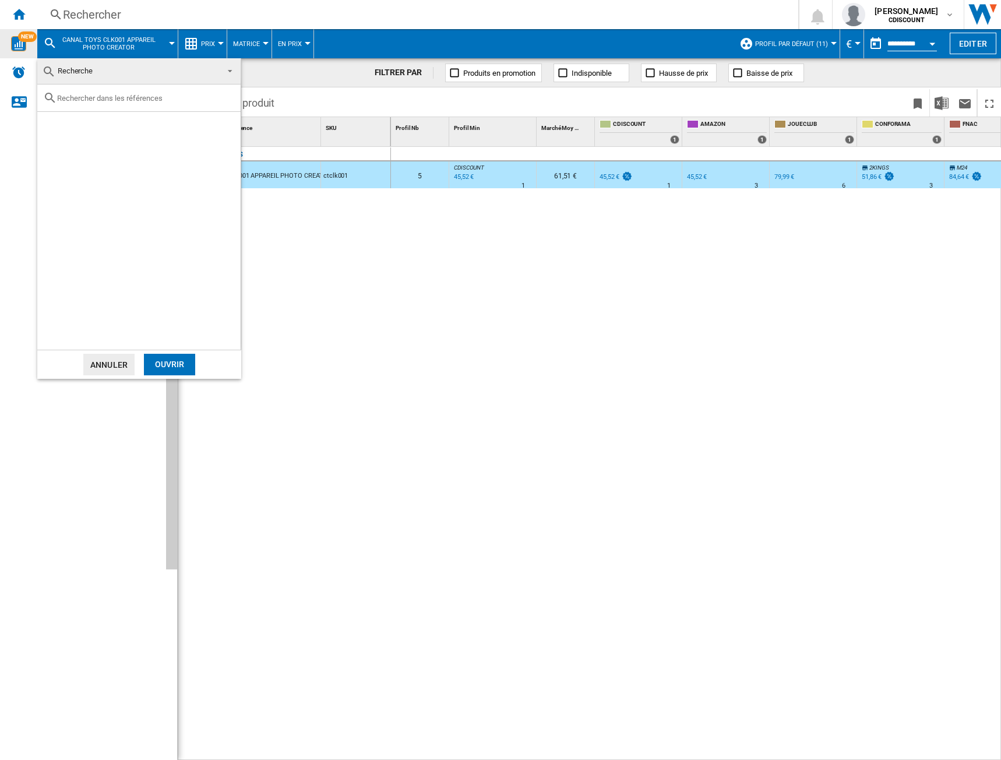
click at [57, 90] on div at bounding box center [138, 97] width 203 height 27
click at [75, 101] on input "text" at bounding box center [146, 98] width 178 height 9
click at [164, 363] on div "Ouvrir" at bounding box center [169, 365] width 51 height 22
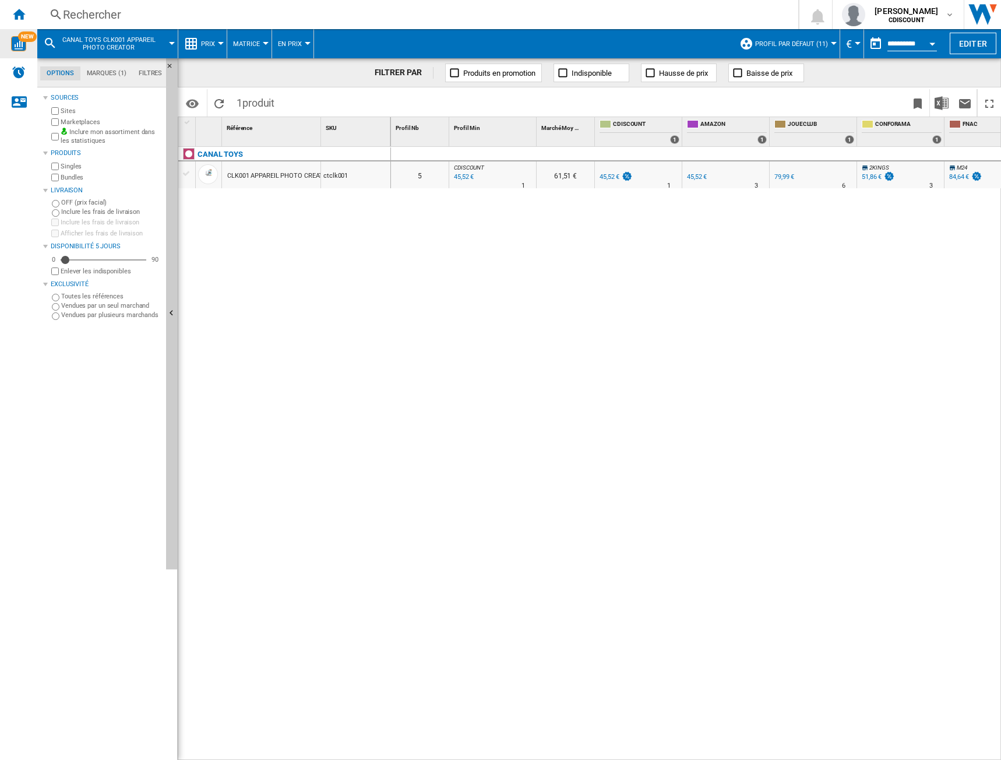
click at [67, 16] on div "Rechercher" at bounding box center [415, 14] width 705 height 16
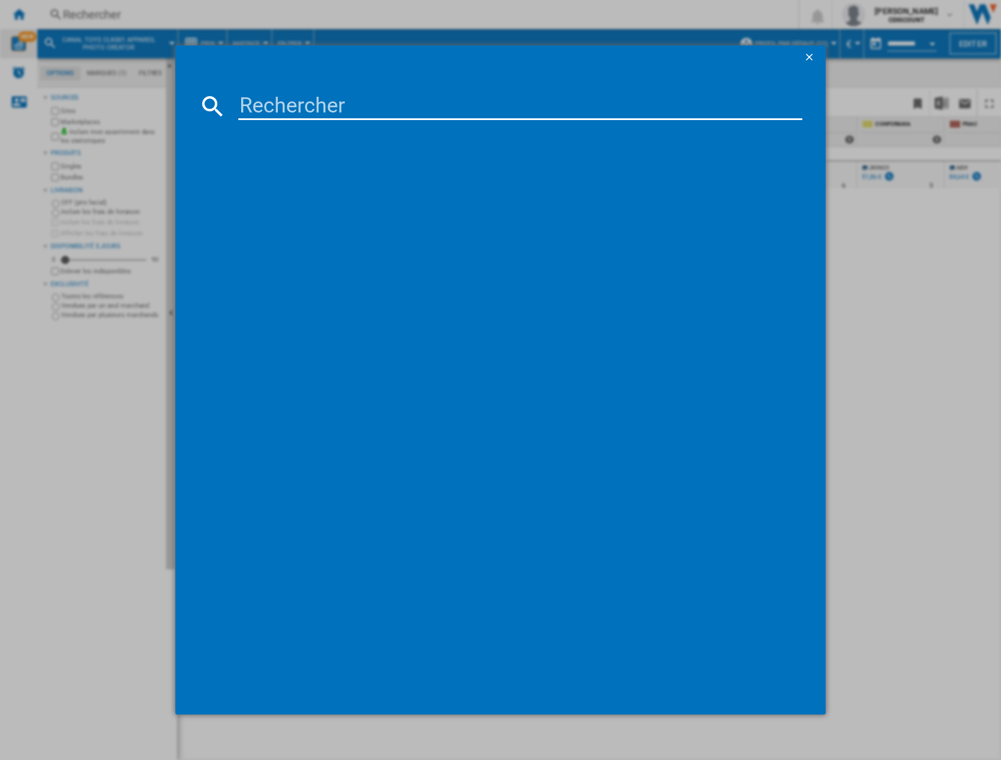
click at [260, 105] on input at bounding box center [520, 106] width 564 height 28
paste input "sch42673"
type input "sch42673"
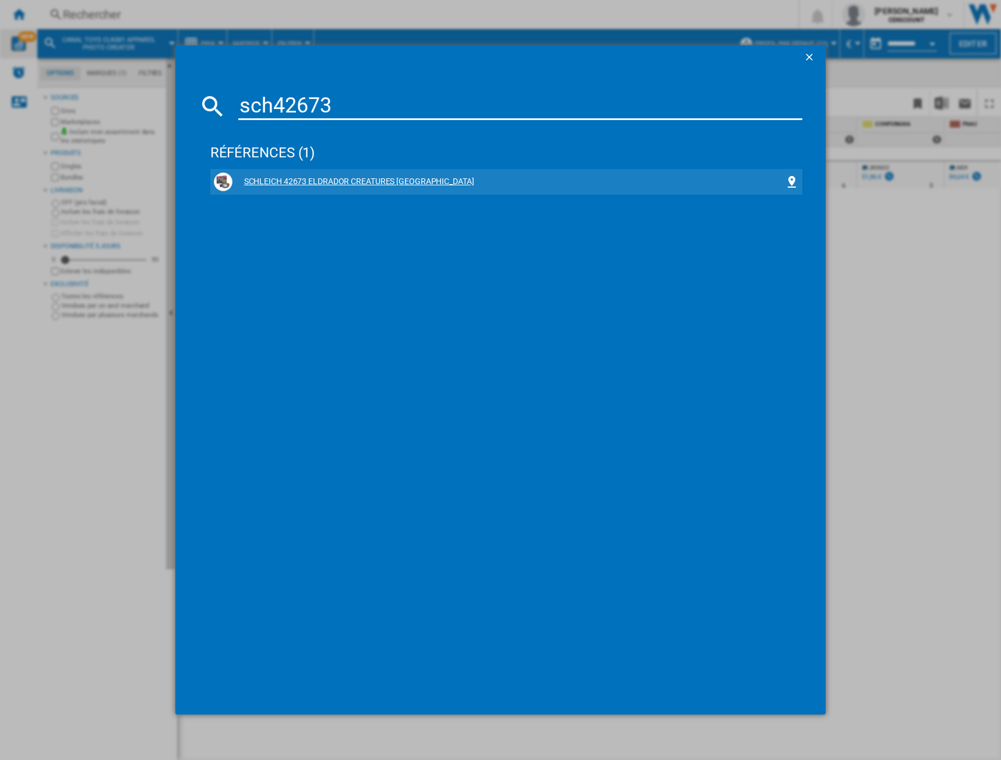
click at [324, 177] on div "SCHLEICH 42673 ELDRADOR CREATURES [GEOGRAPHIC_DATA]" at bounding box center [508, 182] width 553 height 12
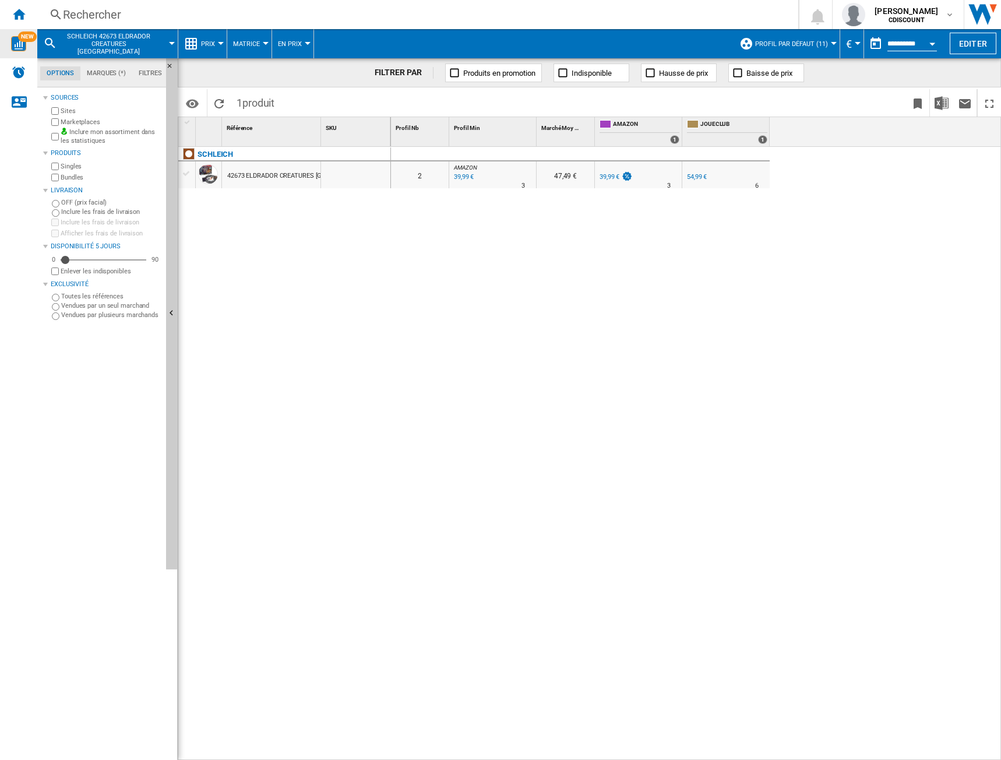
click at [214, 43] on span "Prix" at bounding box center [208, 44] width 14 height 8
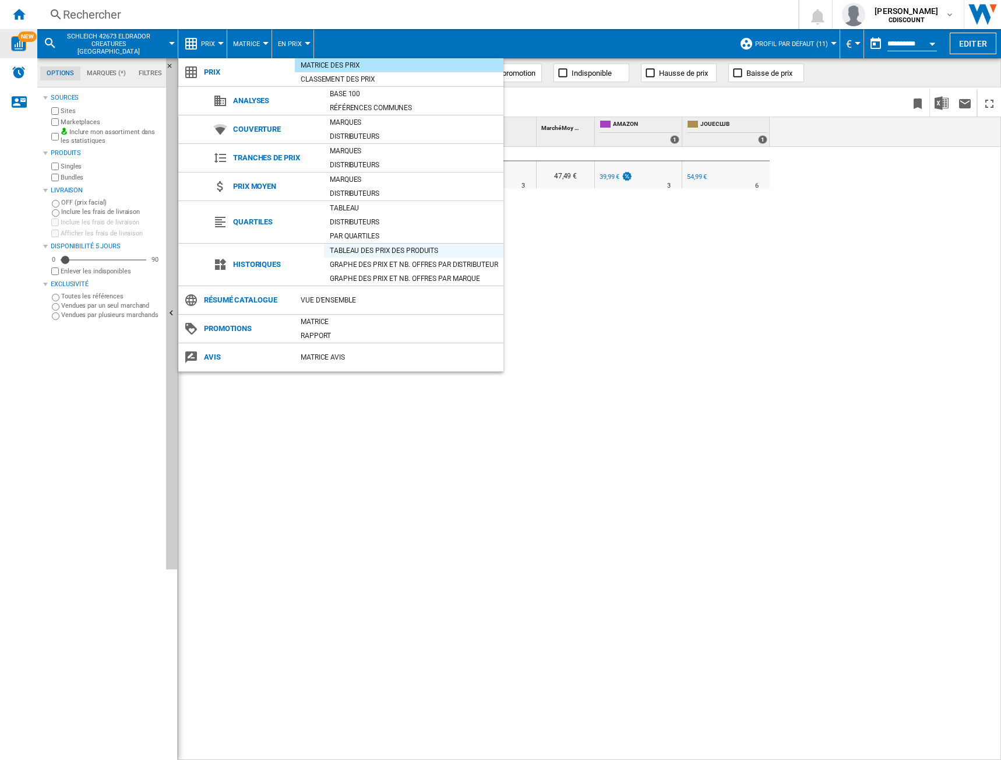
click at [368, 249] on div "Tableau des prix des produits" at bounding box center [413, 251] width 179 height 12
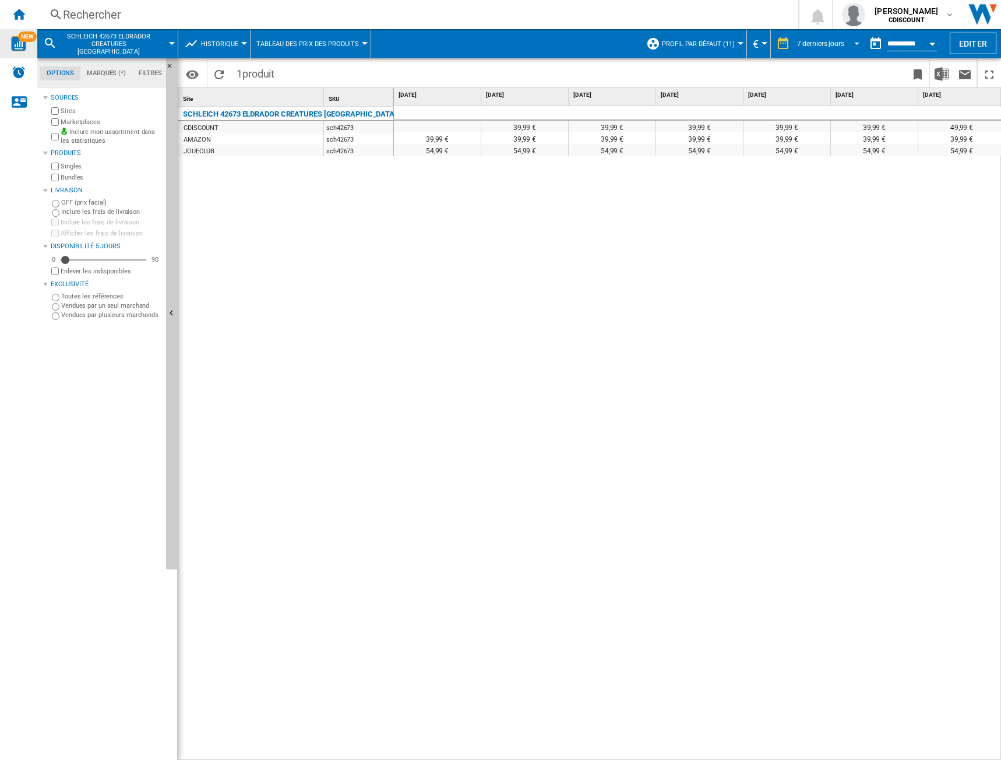
click at [823, 40] on div "7 derniers jours" at bounding box center [820, 44] width 47 height 8
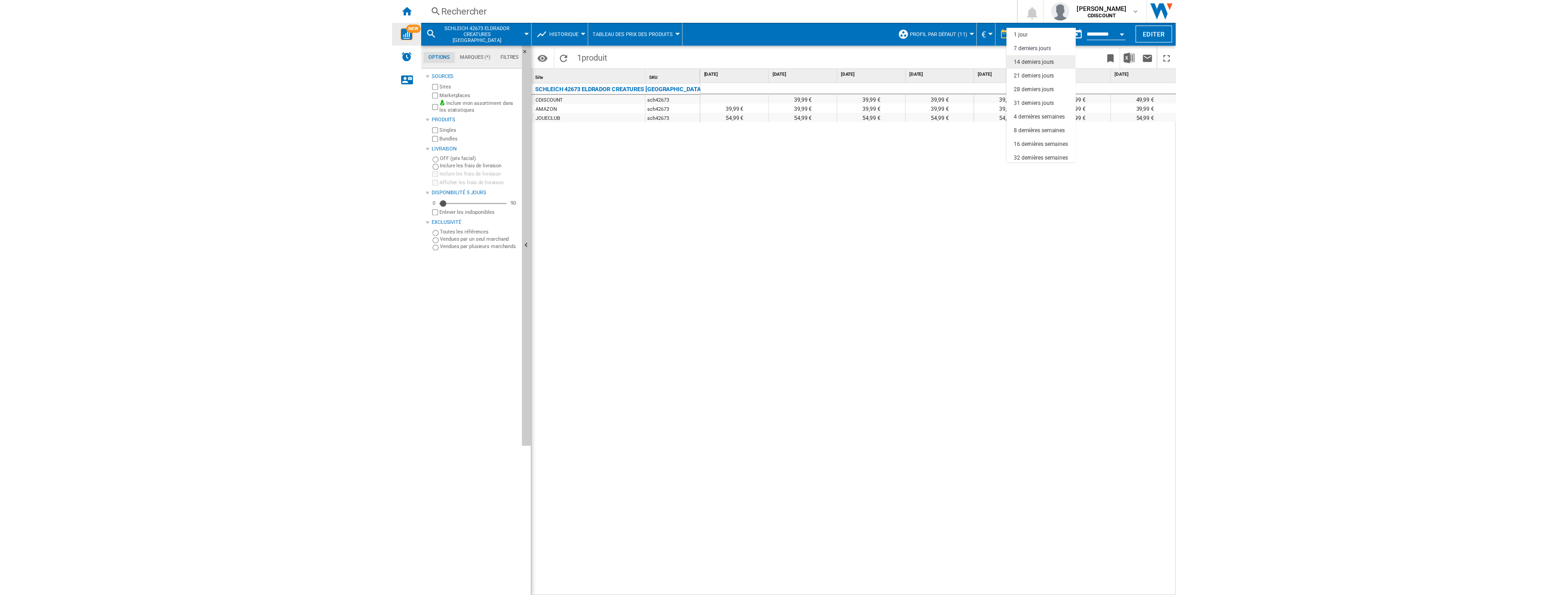
scroll to position [13, 0]
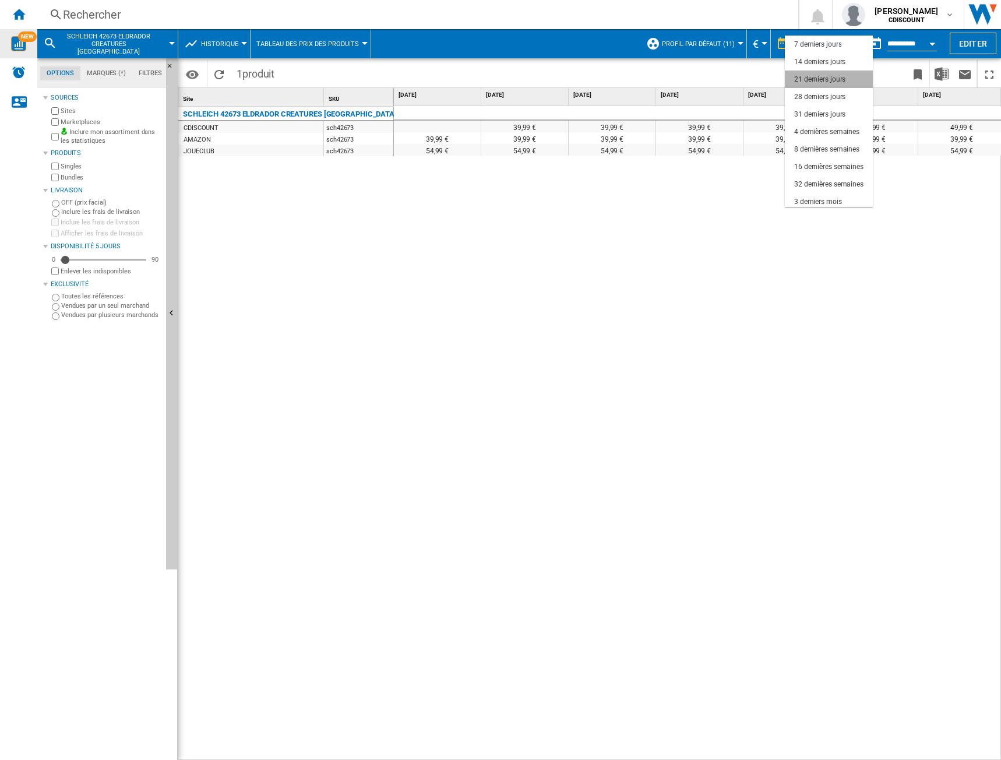
click at [822, 79] on div "21 derniers jours" at bounding box center [819, 80] width 51 height 10
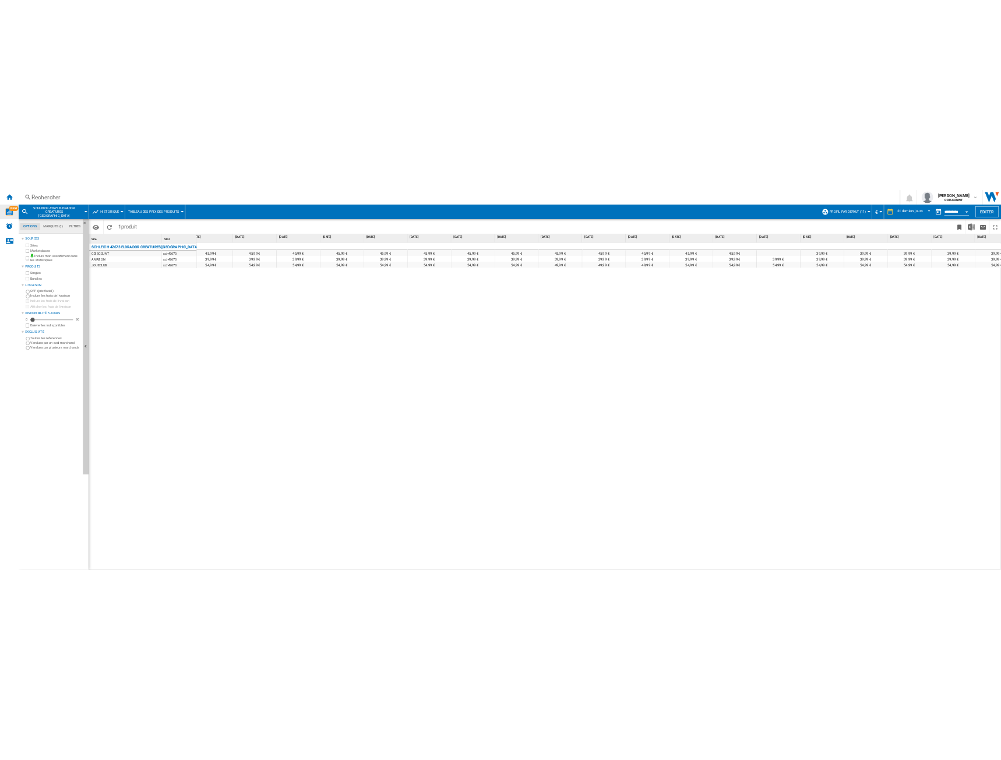
scroll to position [0, 312]
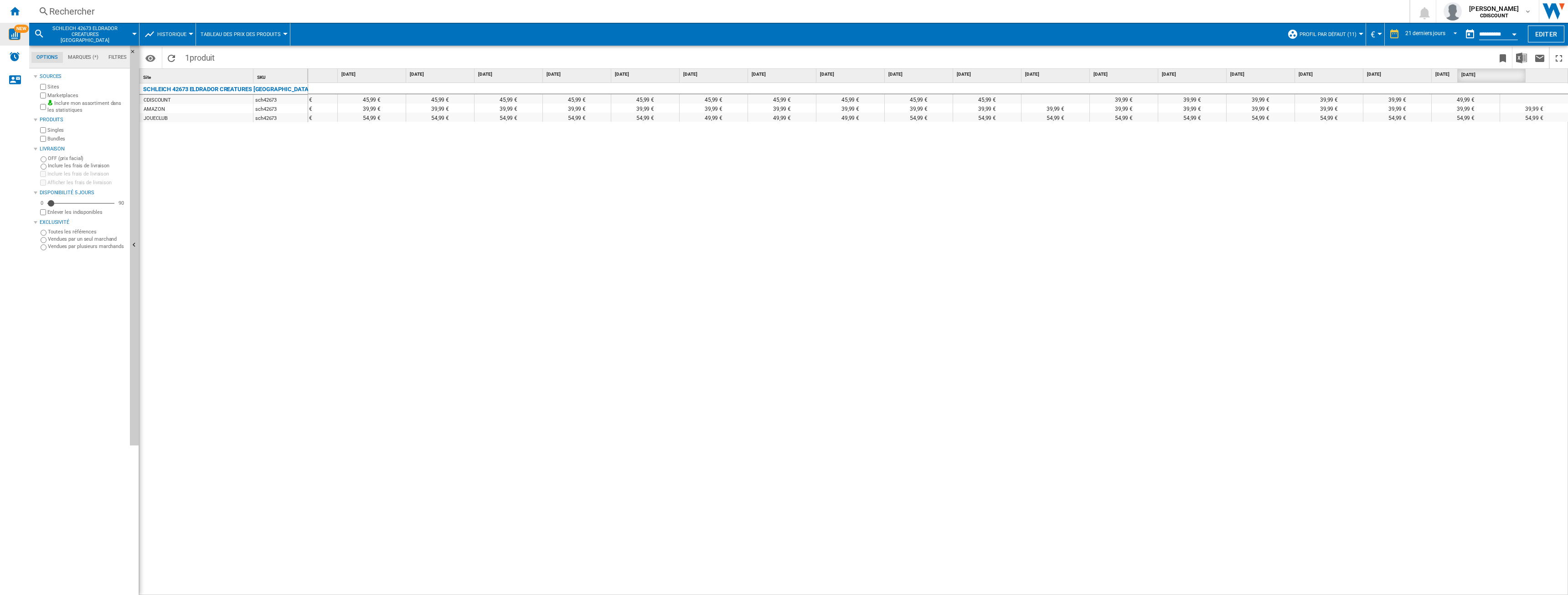
drag, startPoint x: 1437, startPoint y: 75, endPoint x: 1462, endPoint y: 86, distance: 27.3
click at [782, 82] on div "[DATE] [DATE] [DATE] [DATE] [DATE] [DATE] [DATE] [DATE] [DATE] [DATE] [DATE] [D…" at bounding box center [938, 76] width 1260 height 14
drag, startPoint x: 363, startPoint y: 107, endPoint x: 614, endPoint y: 114, distance: 251.1
click at [614, 114] on div "45,99 € 45,99 € 45,99 € 45,99 € 45,99 € 45,99 € 45,99 € 45,99 € 45,99 € 45,99 €…" at bounding box center [816, 101] width 1504 height 37
